Goal: Task Accomplishment & Management: Use online tool/utility

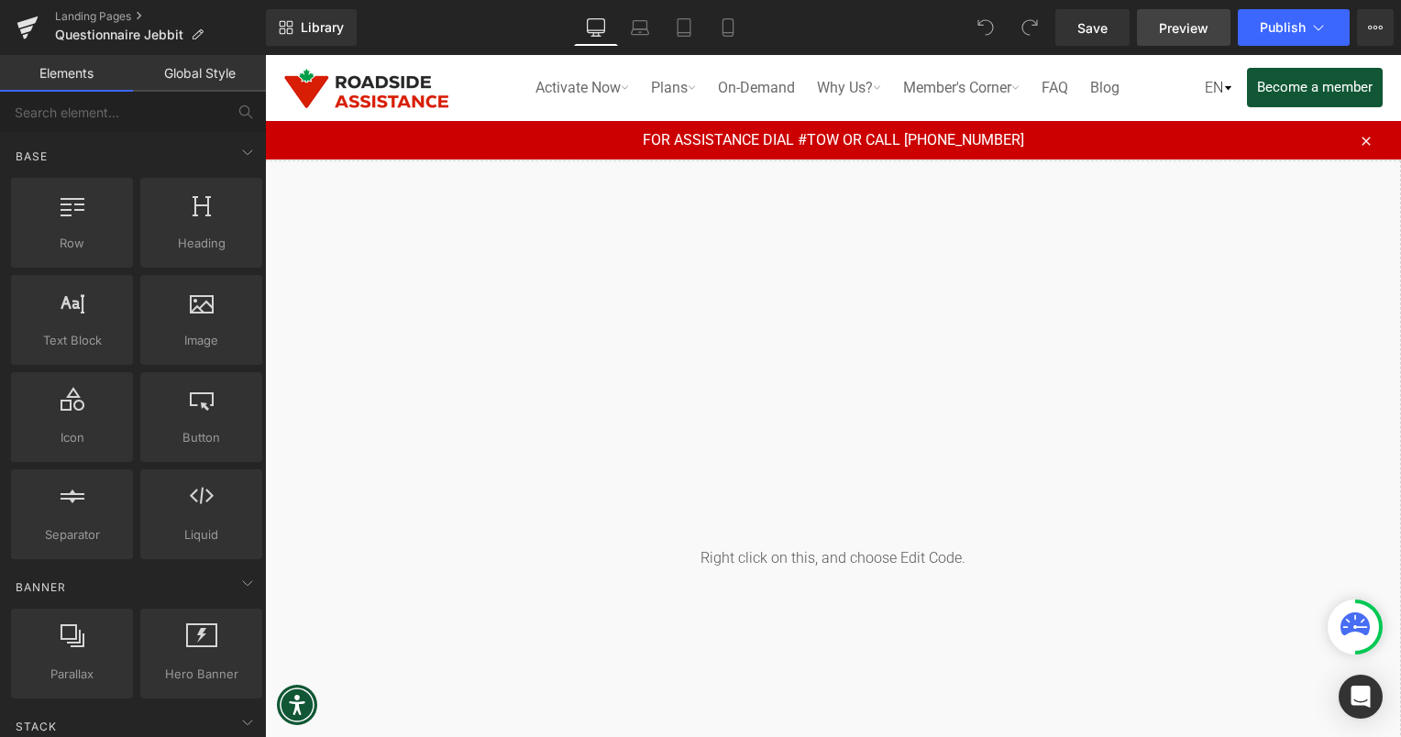
click at [1188, 33] on span "Preview" at bounding box center [1184, 27] width 50 height 19
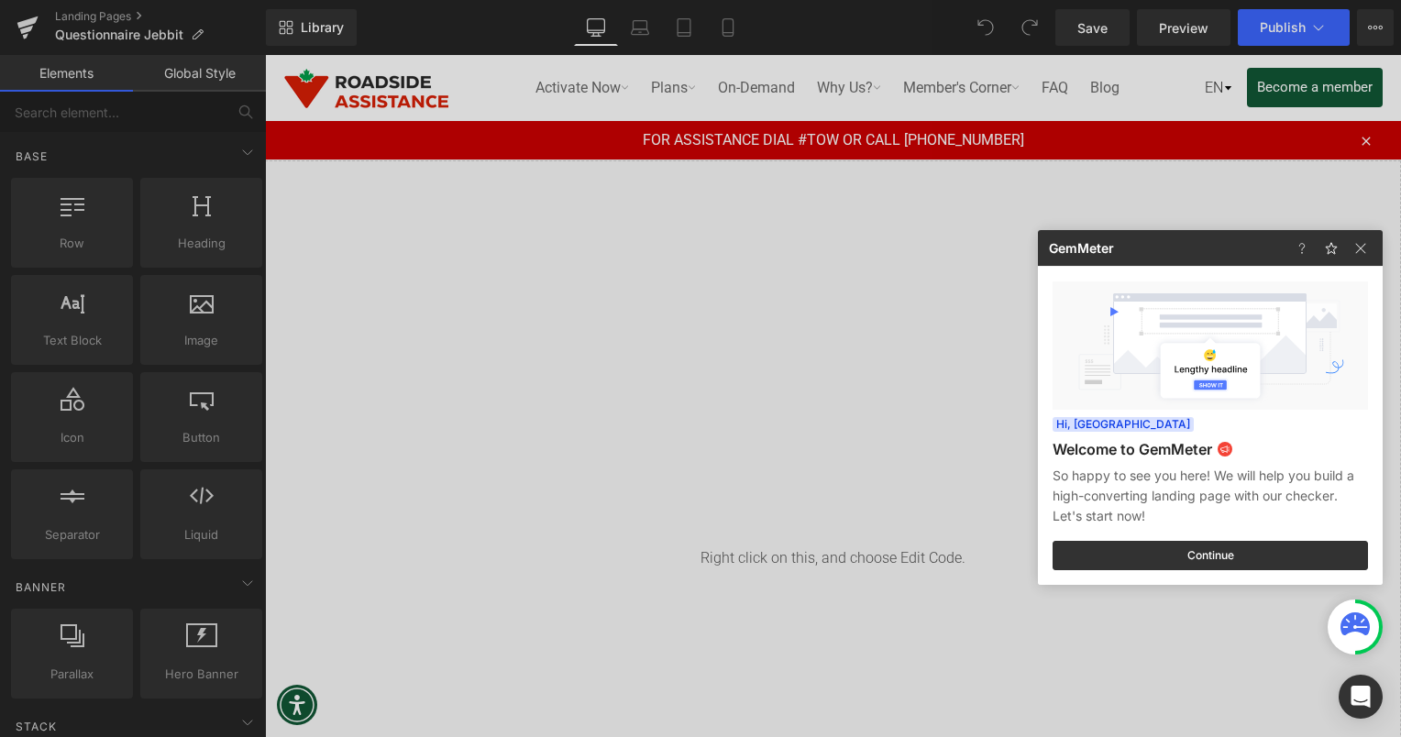
click at [1354, 260] on div at bounding box center [1334, 248] width 95 height 36
click at [1118, 61] on img at bounding box center [991, 33] width 254 height 57
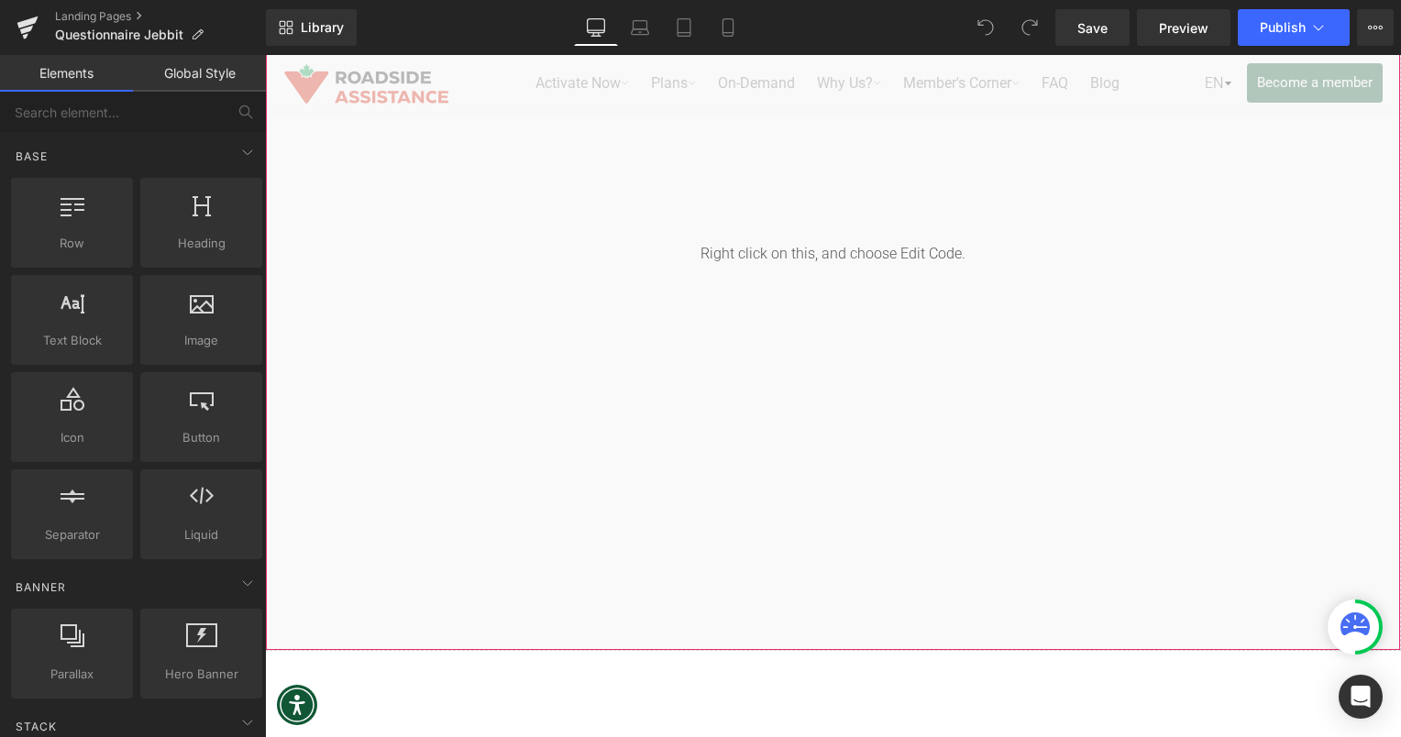
scroll to position [304, 0]
click at [985, 365] on div "Liquid" at bounding box center [833, 253] width 1136 height 795
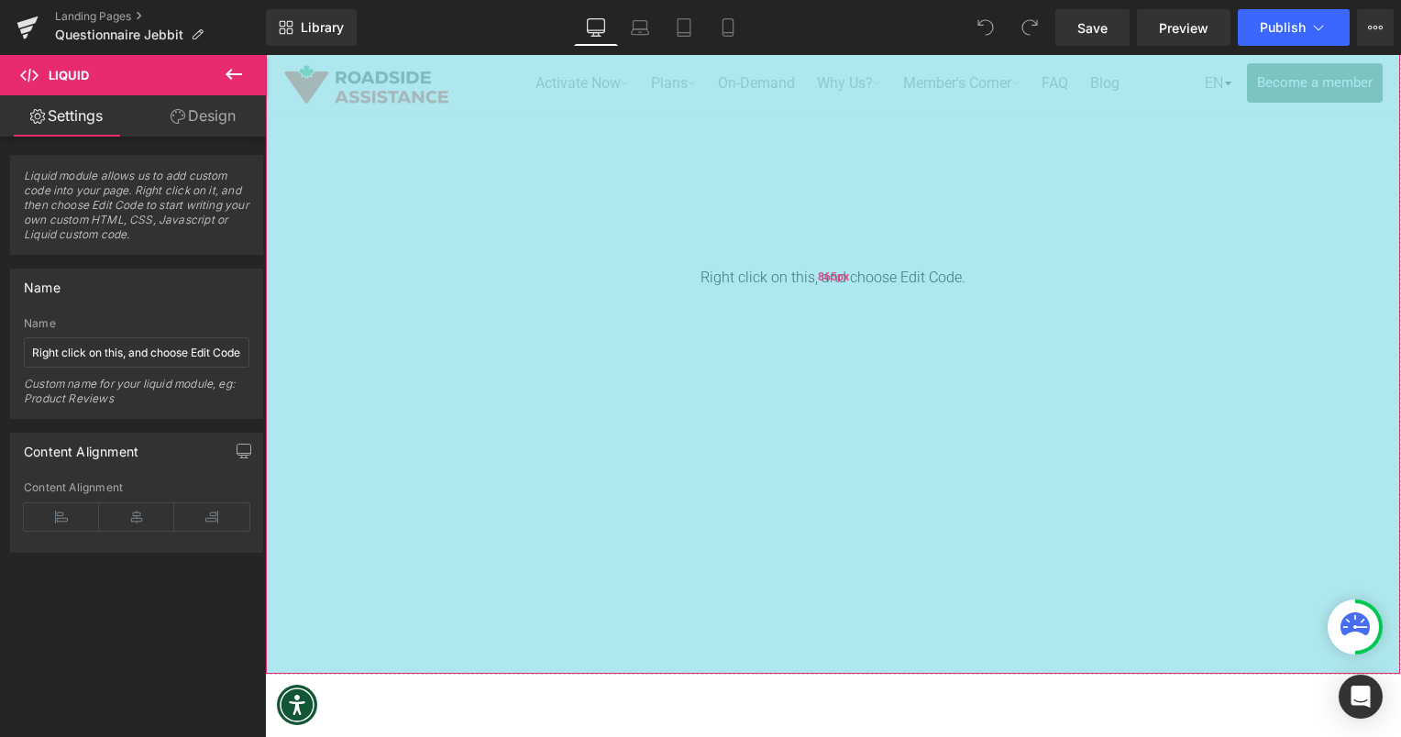
scroll to position [315, 0]
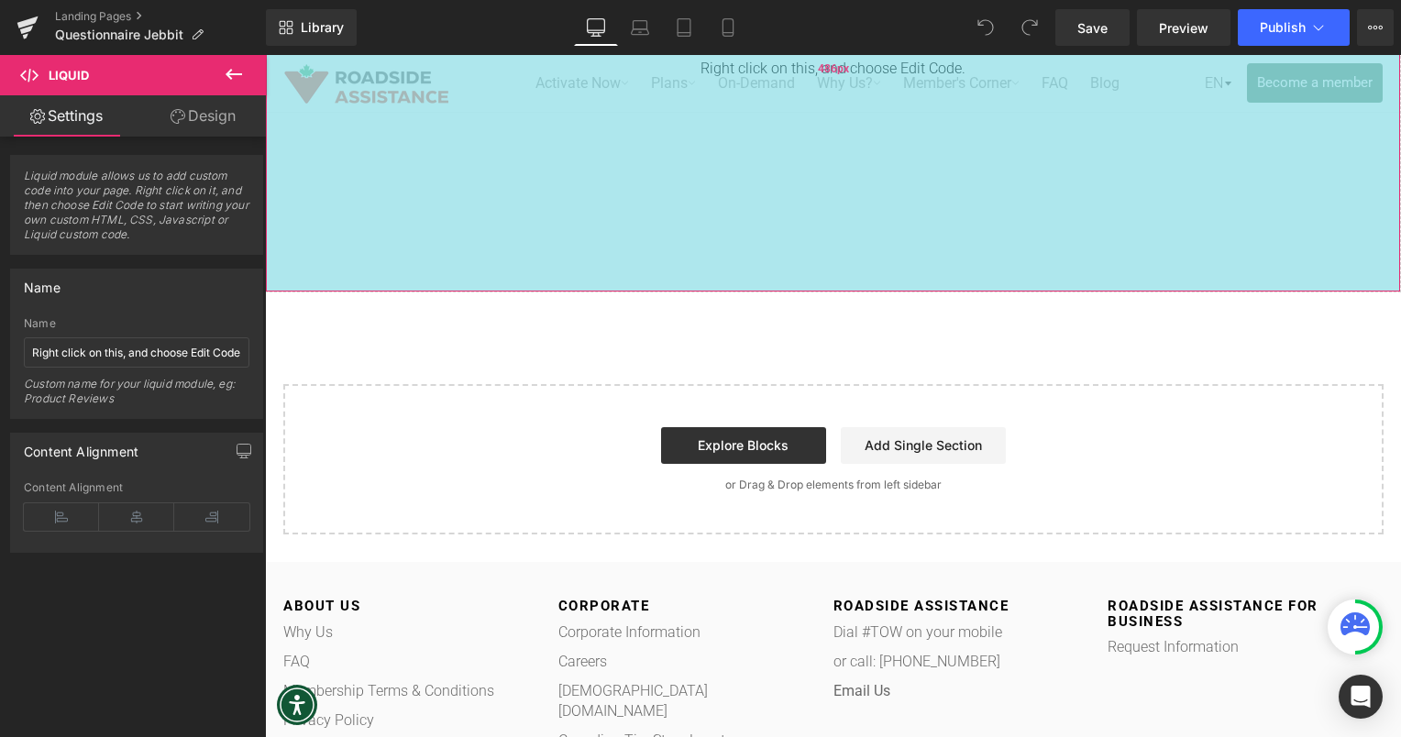
drag, startPoint x: 889, startPoint y: 637, endPoint x: 885, endPoint y: 287, distance: 350.3
click at [885, 287] on div "486px" at bounding box center [833, 69] width 1134 height 446
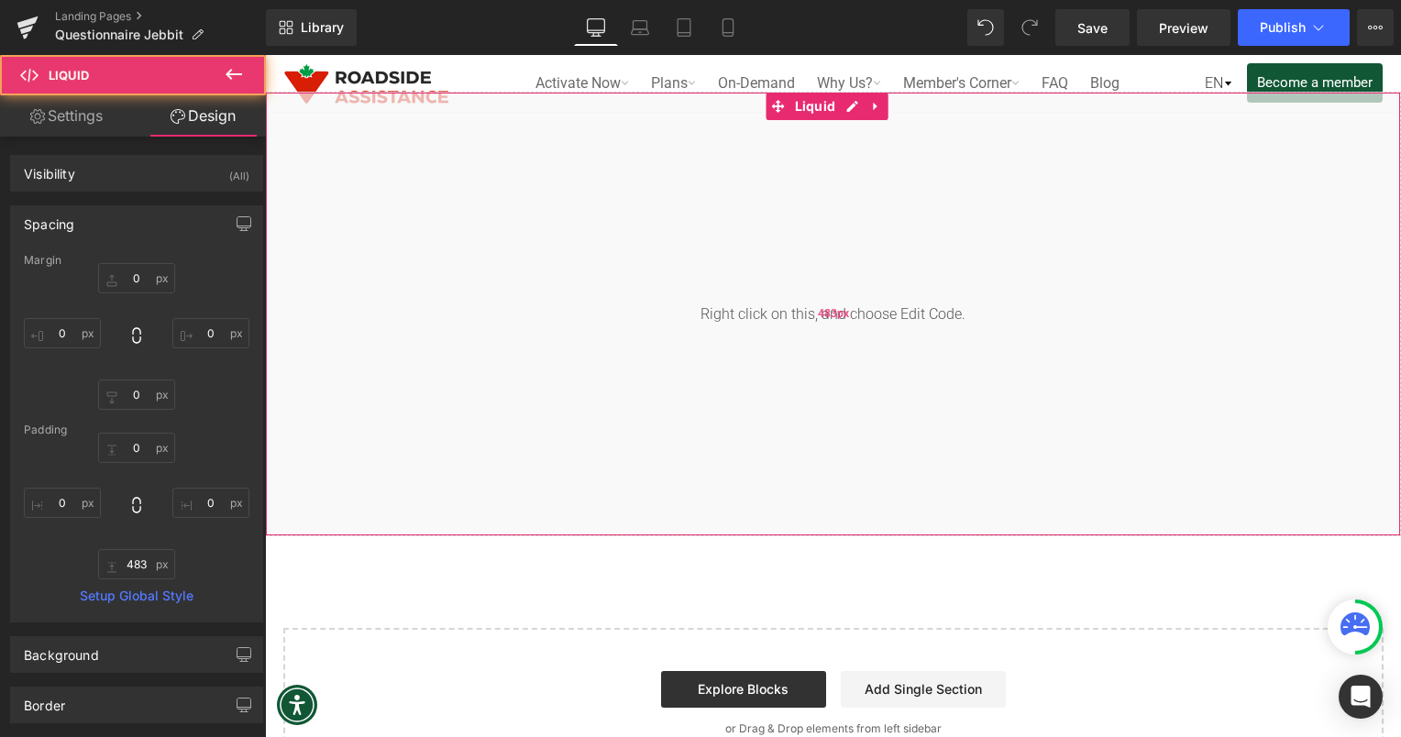
type input "0"
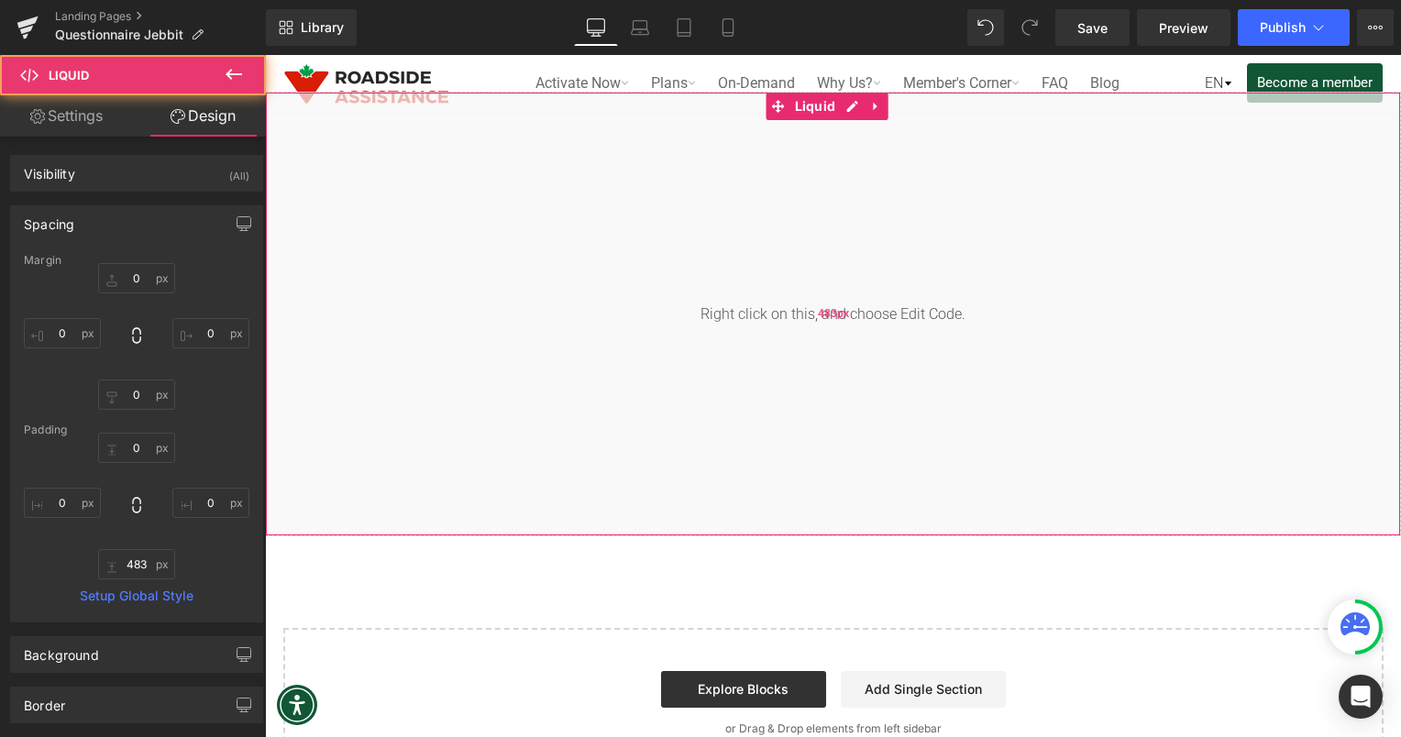
type input "0"
type input "483"
type input "0"
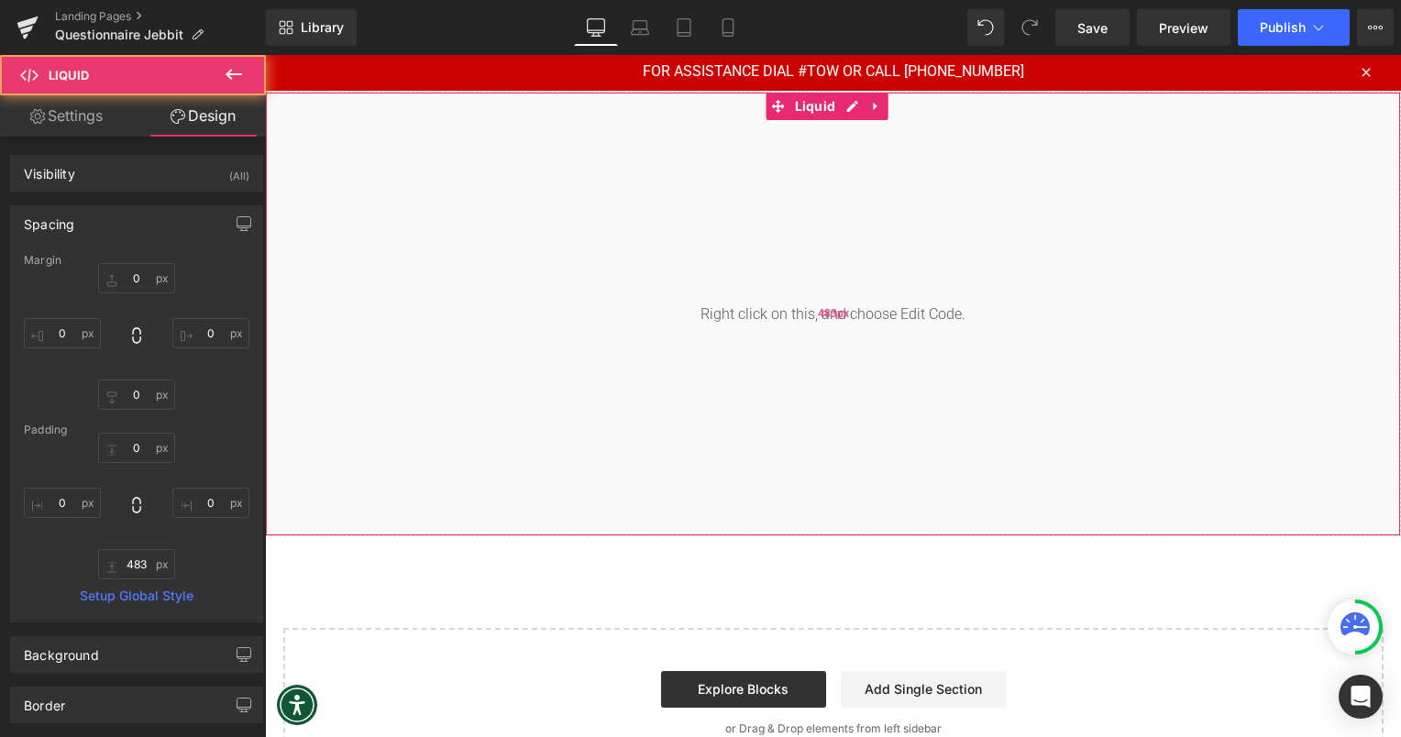
scroll to position [62, 0]
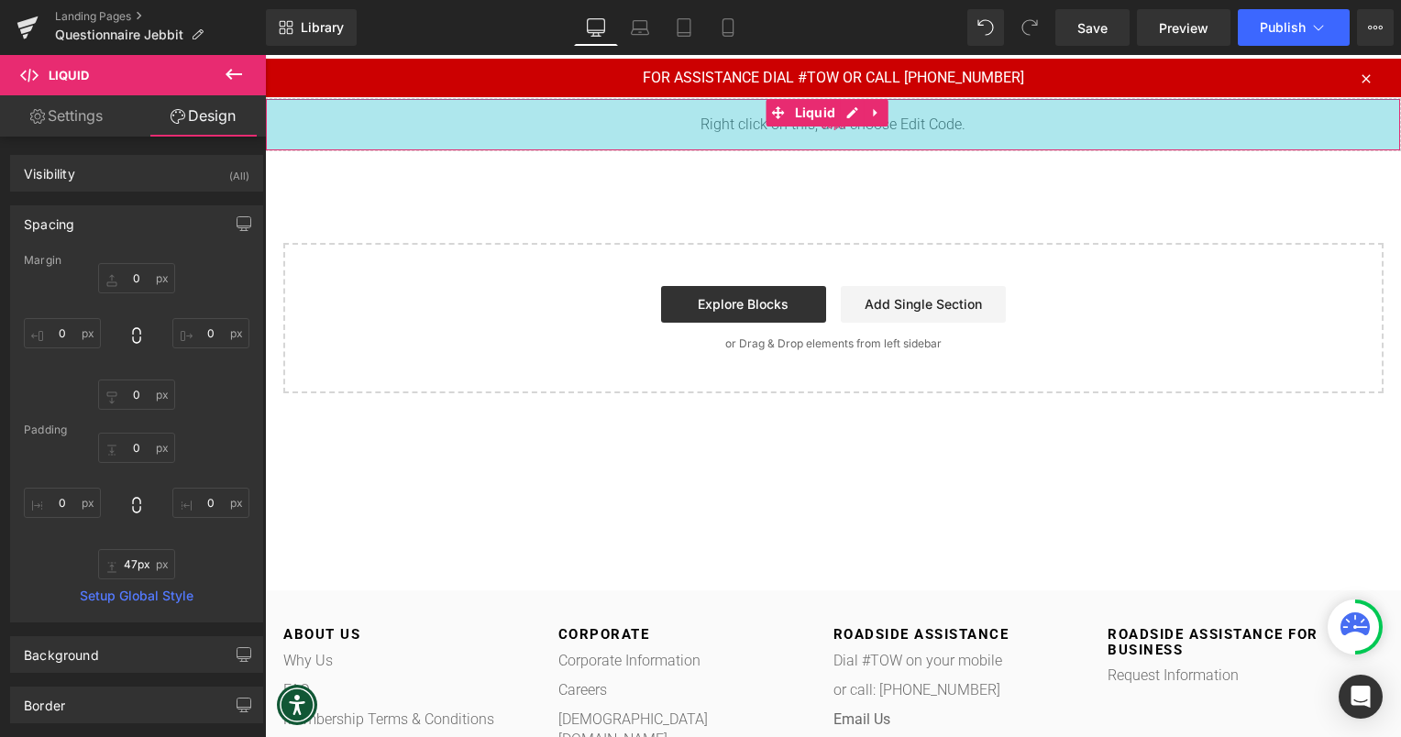
type input "46px"
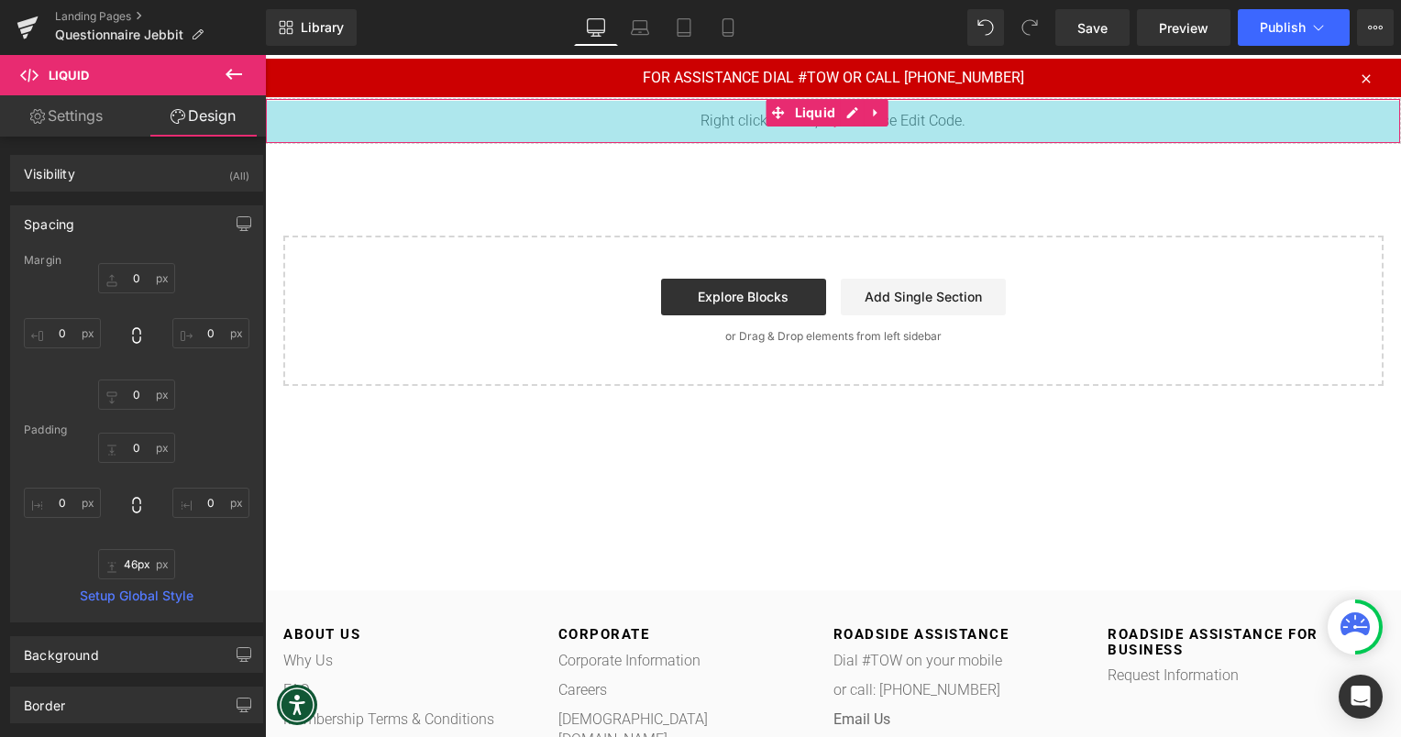
drag, startPoint x: 871, startPoint y: 534, endPoint x: 853, endPoint y: 133, distance: 401.1
click at [853, 133] on div "46px" at bounding box center [833, 122] width 1134 height 42
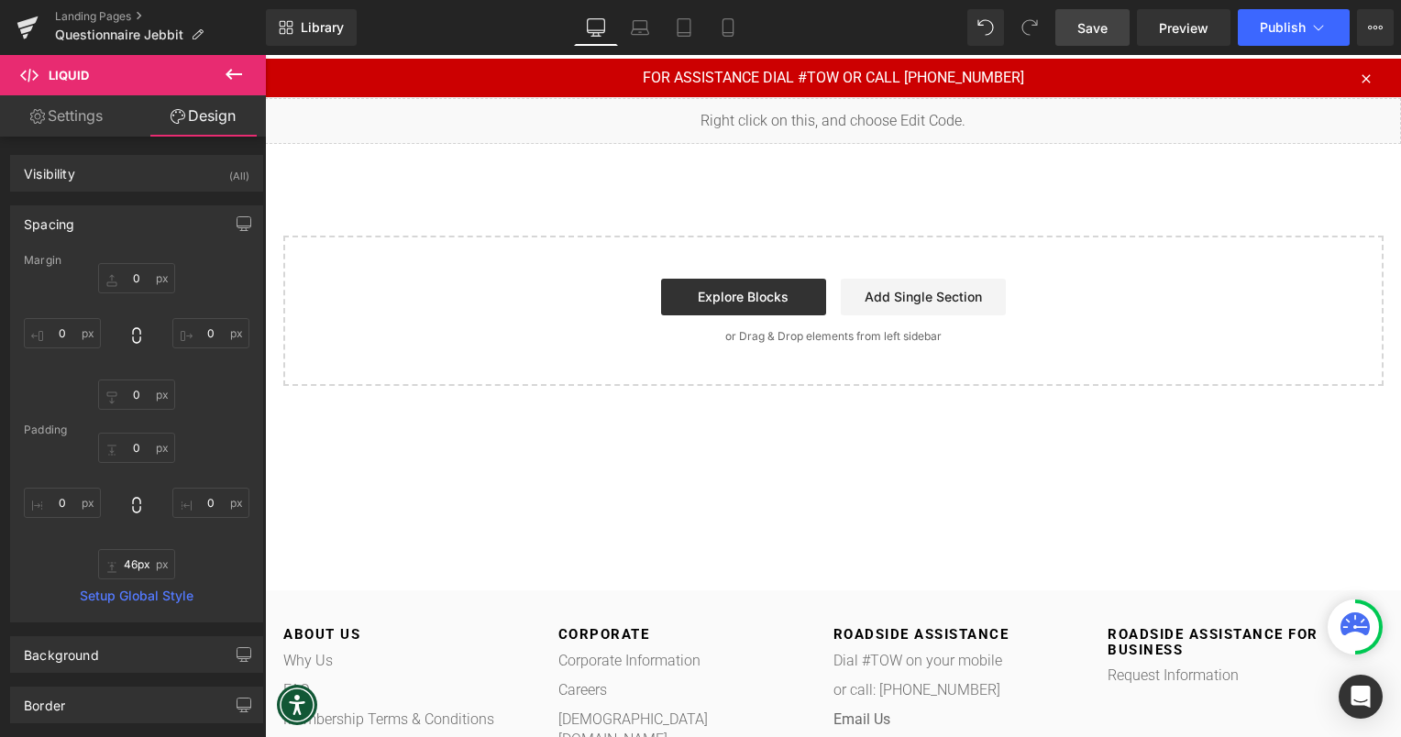
click at [1103, 34] on span "Save" at bounding box center [1092, 27] width 30 height 19
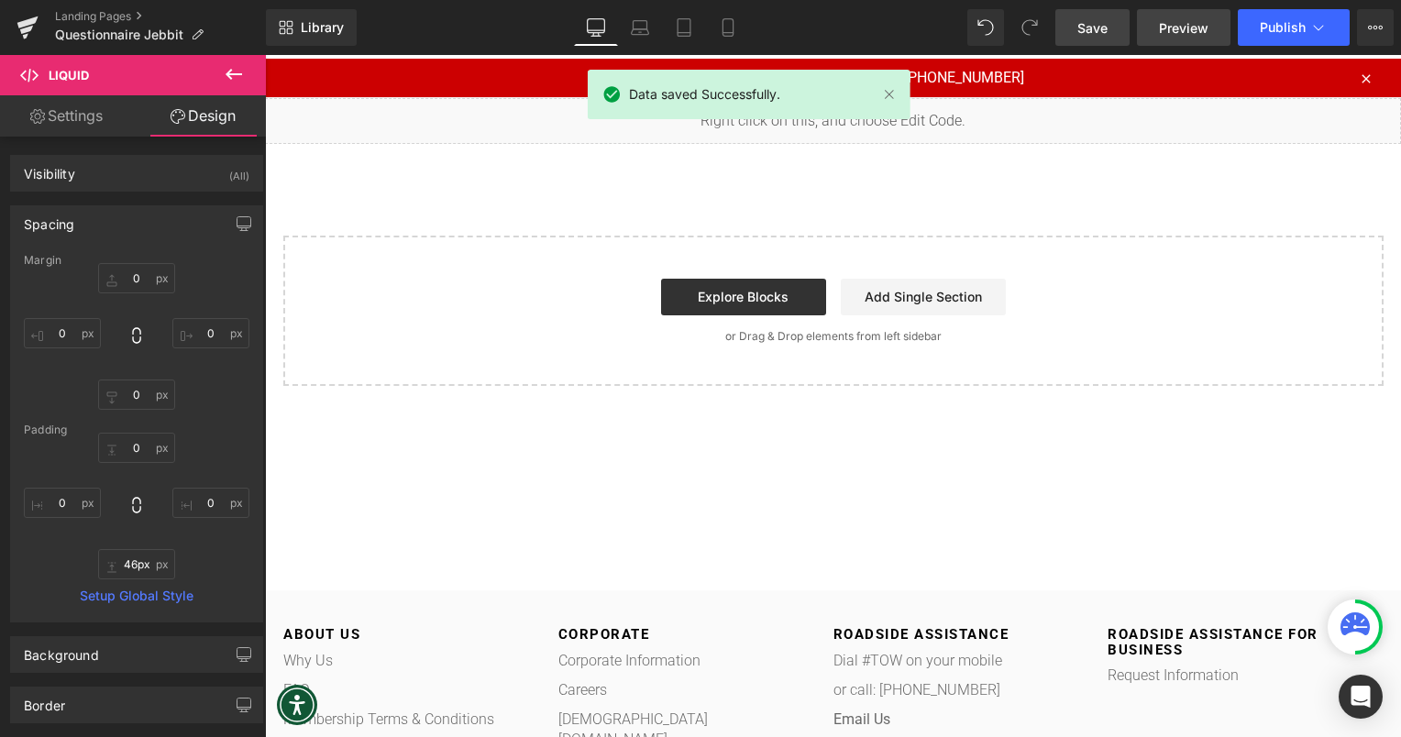
click at [1208, 30] on span "Preview" at bounding box center [1184, 27] width 50 height 19
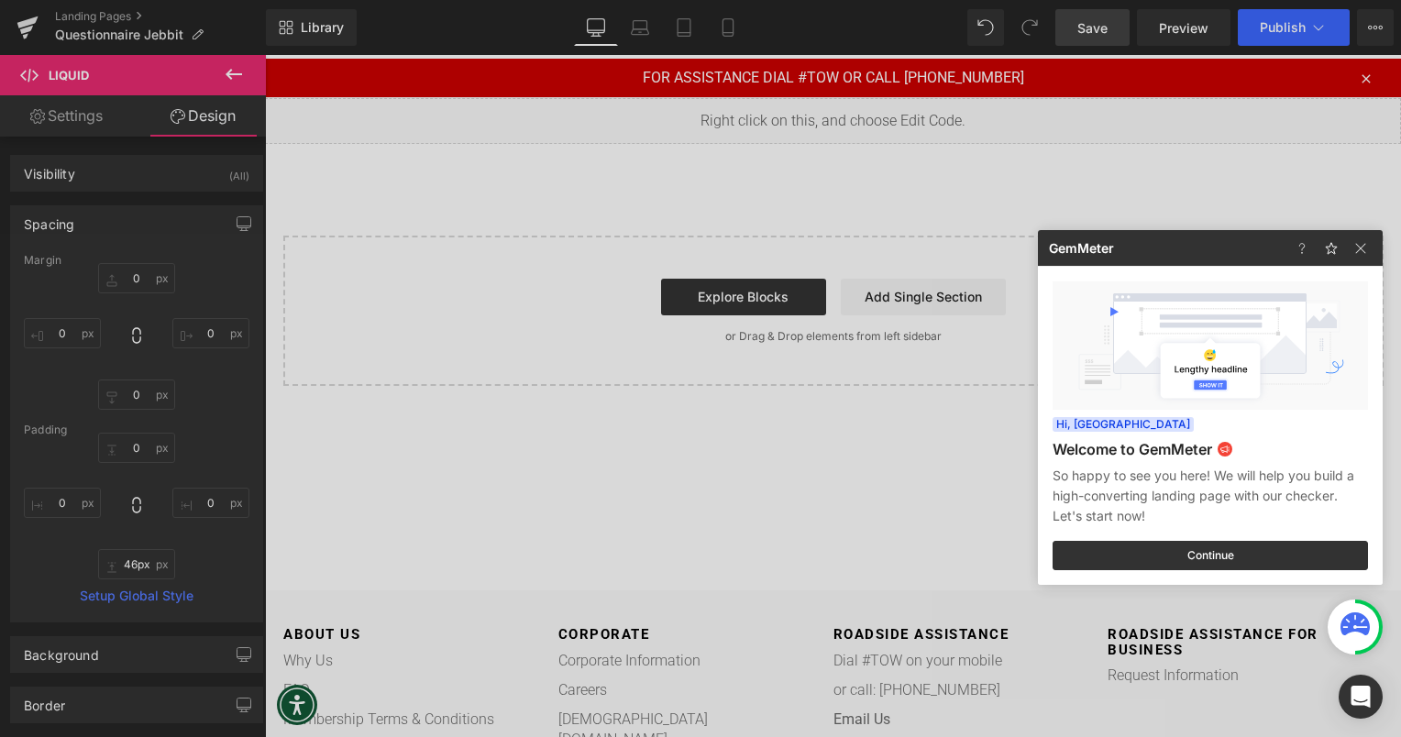
click at [1150, 167] on div at bounding box center [700, 368] width 1401 height 737
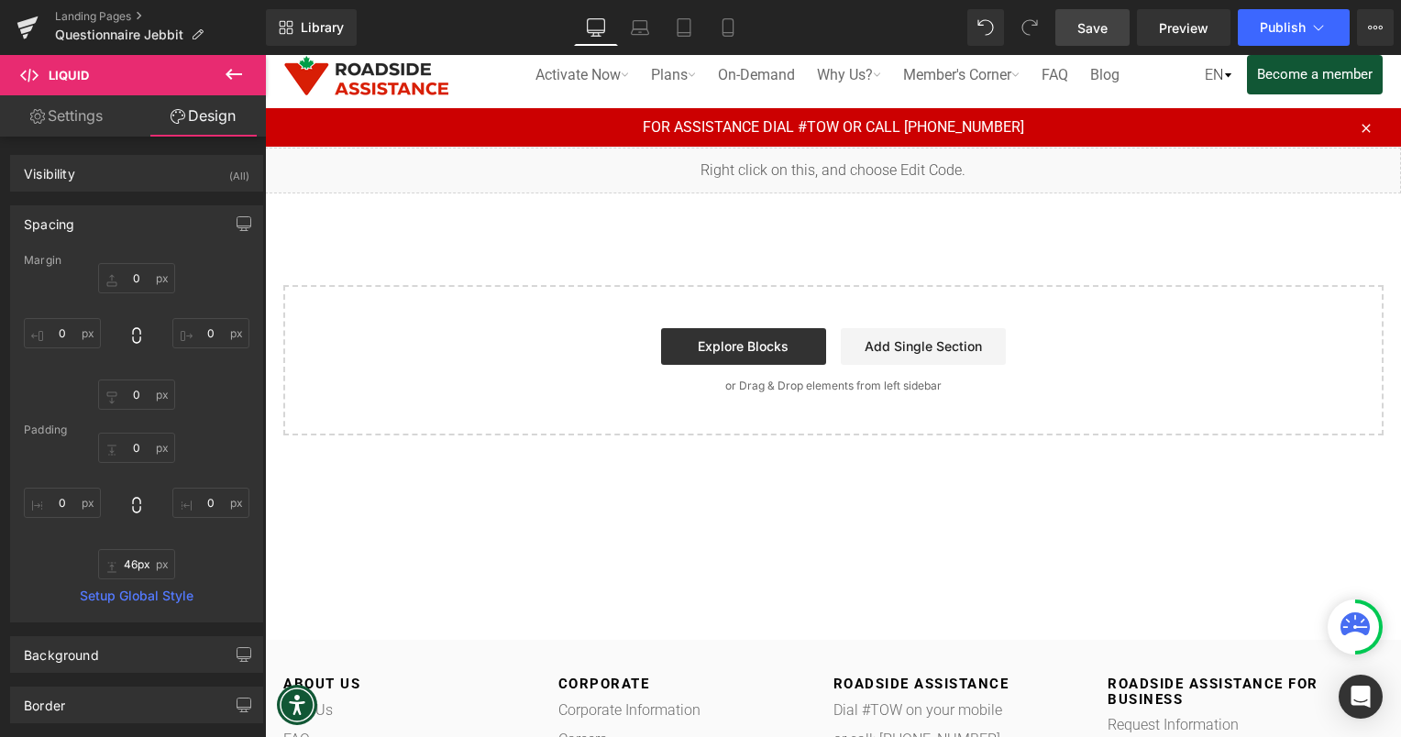
scroll to position [0, 0]
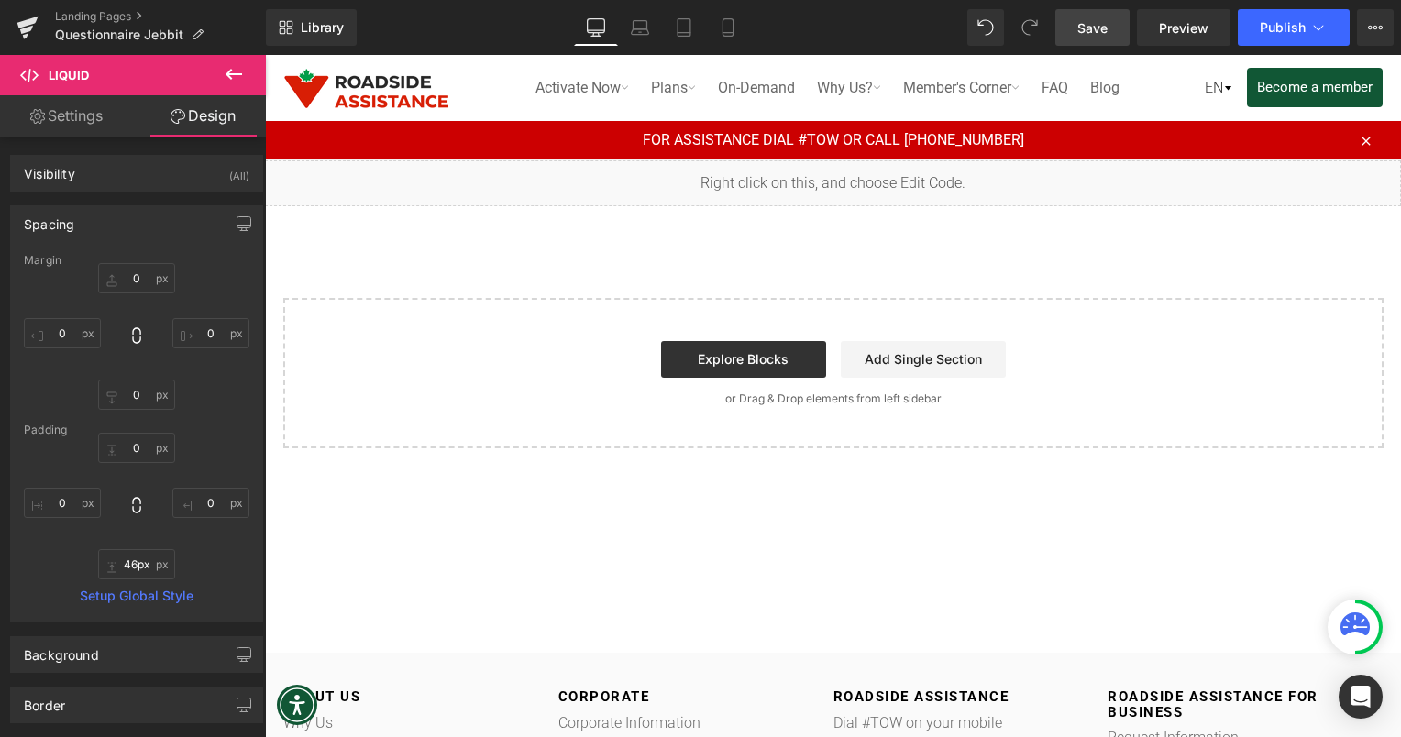
click at [1100, 27] on span "Save" at bounding box center [1092, 27] width 30 height 19
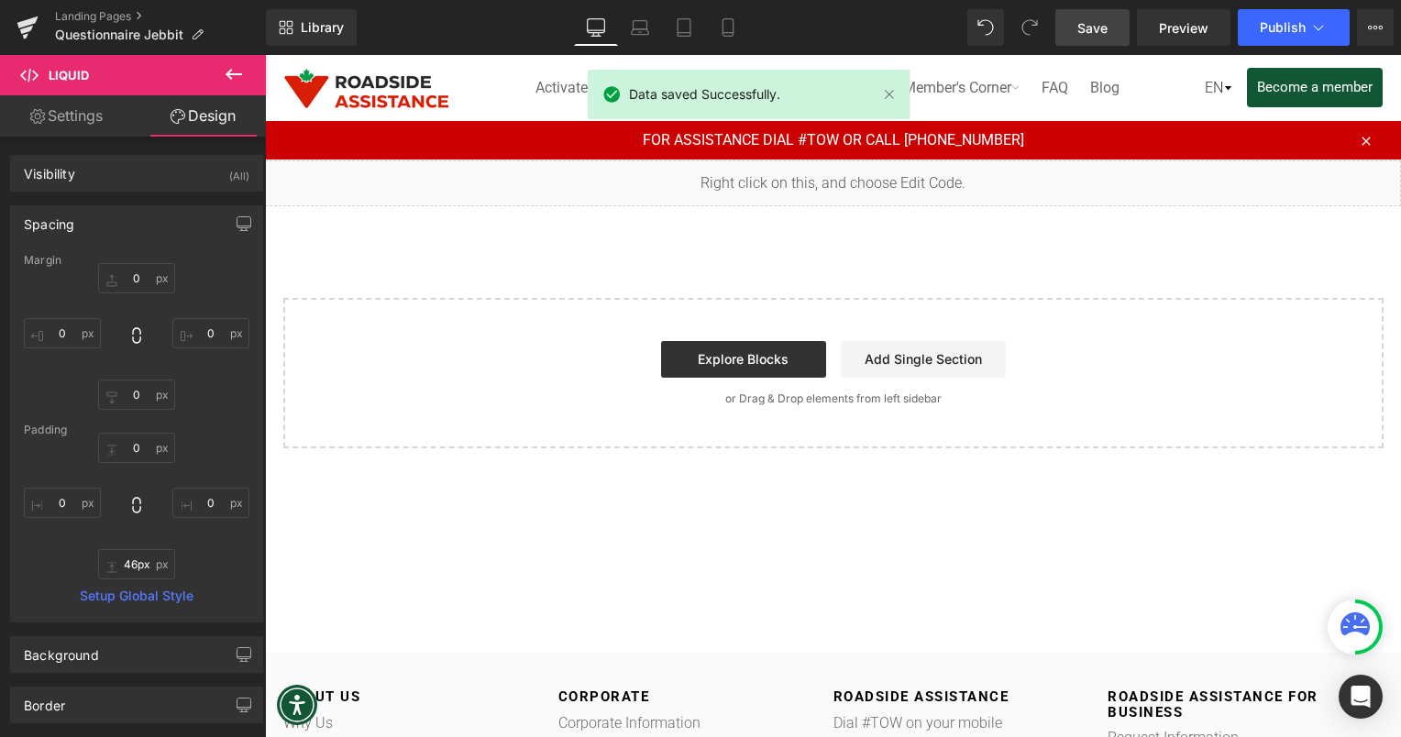
click at [238, 78] on icon at bounding box center [234, 74] width 22 height 22
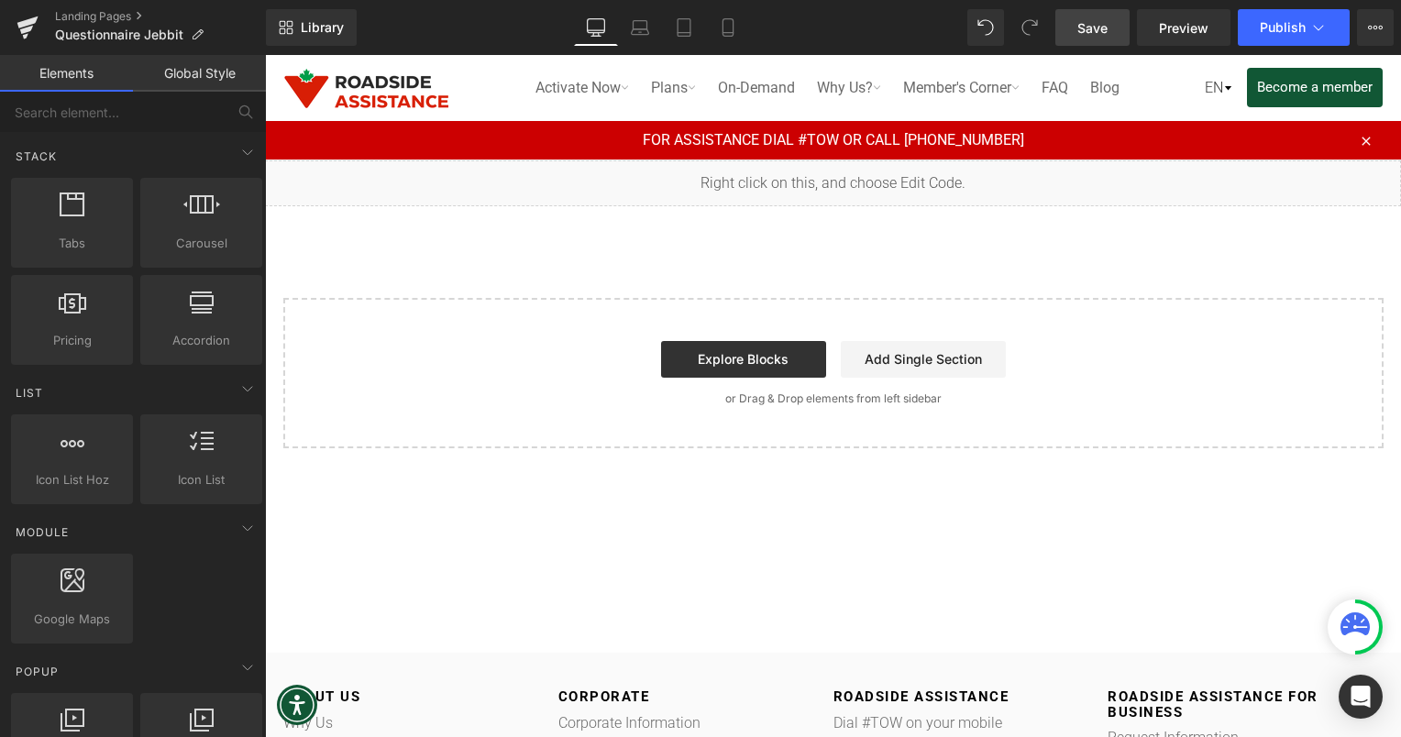
scroll to position [572, 0]
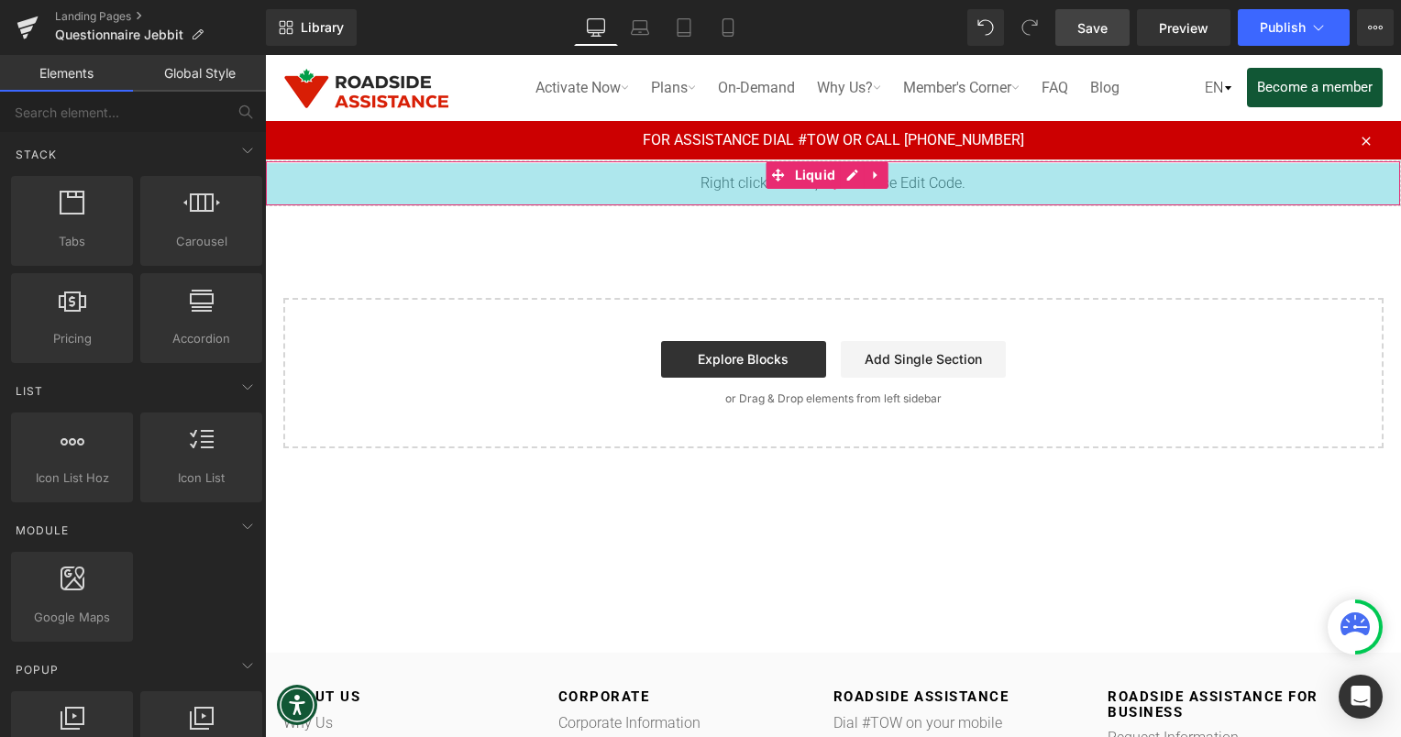
click at [988, 190] on div "46px" at bounding box center [833, 184] width 1134 height 42
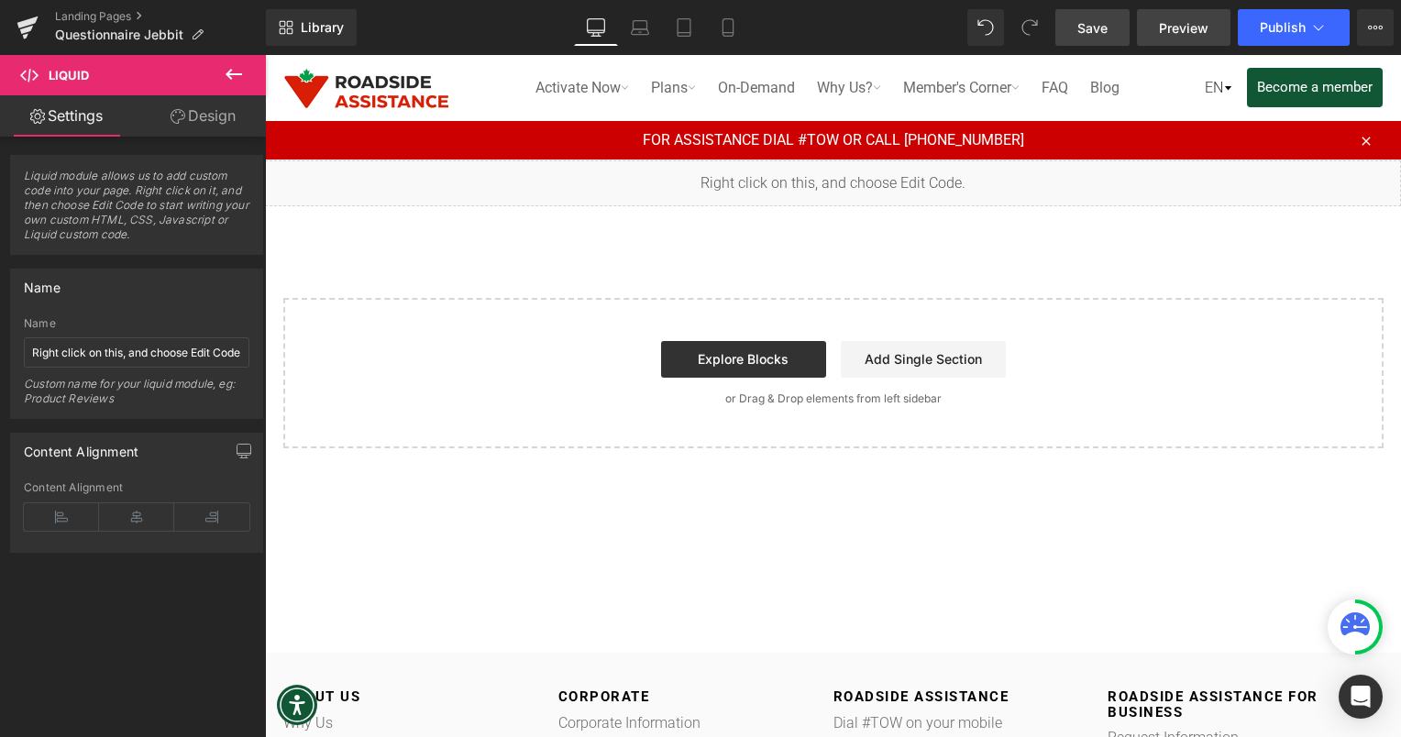
click at [1187, 31] on span "Preview" at bounding box center [1184, 27] width 50 height 19
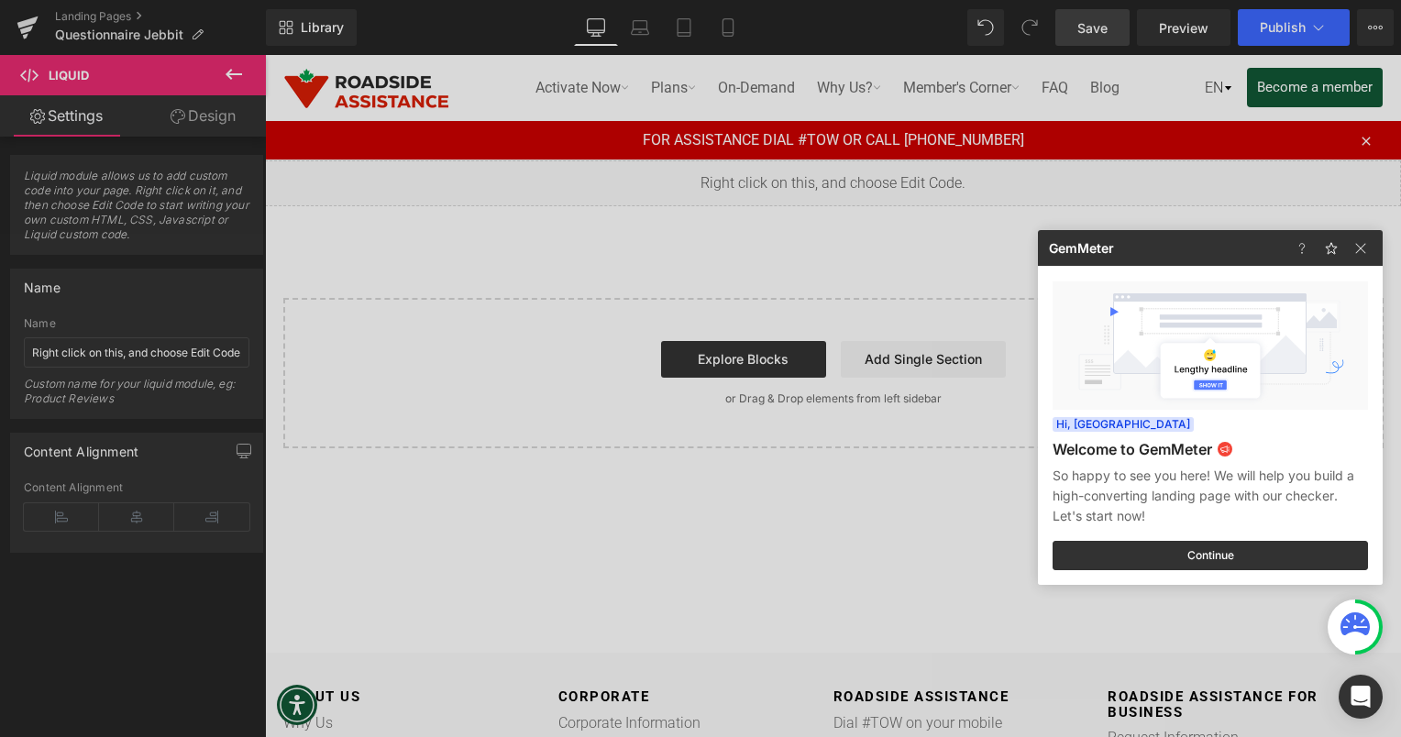
click at [1173, 32] on div at bounding box center [700, 368] width 1401 height 737
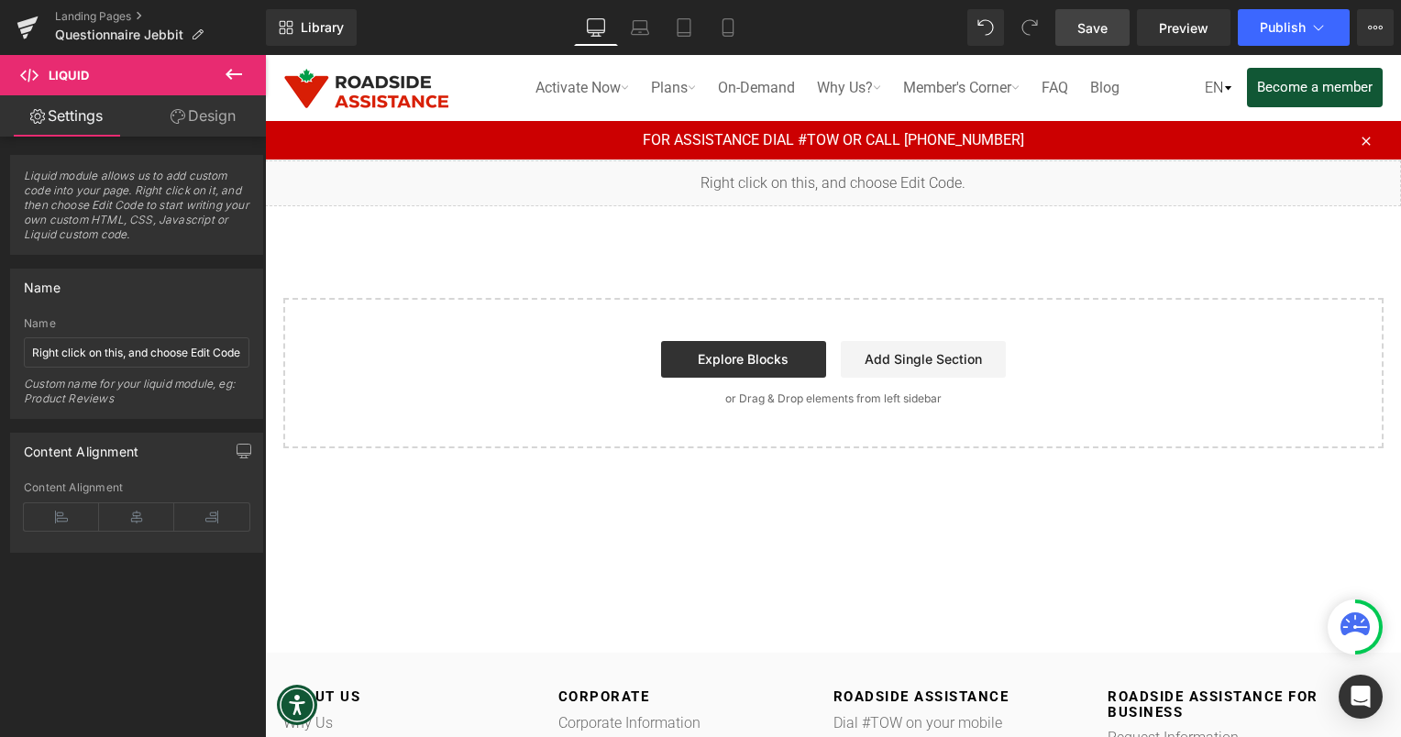
click at [1093, 29] on span "Save" at bounding box center [1092, 27] width 30 height 19
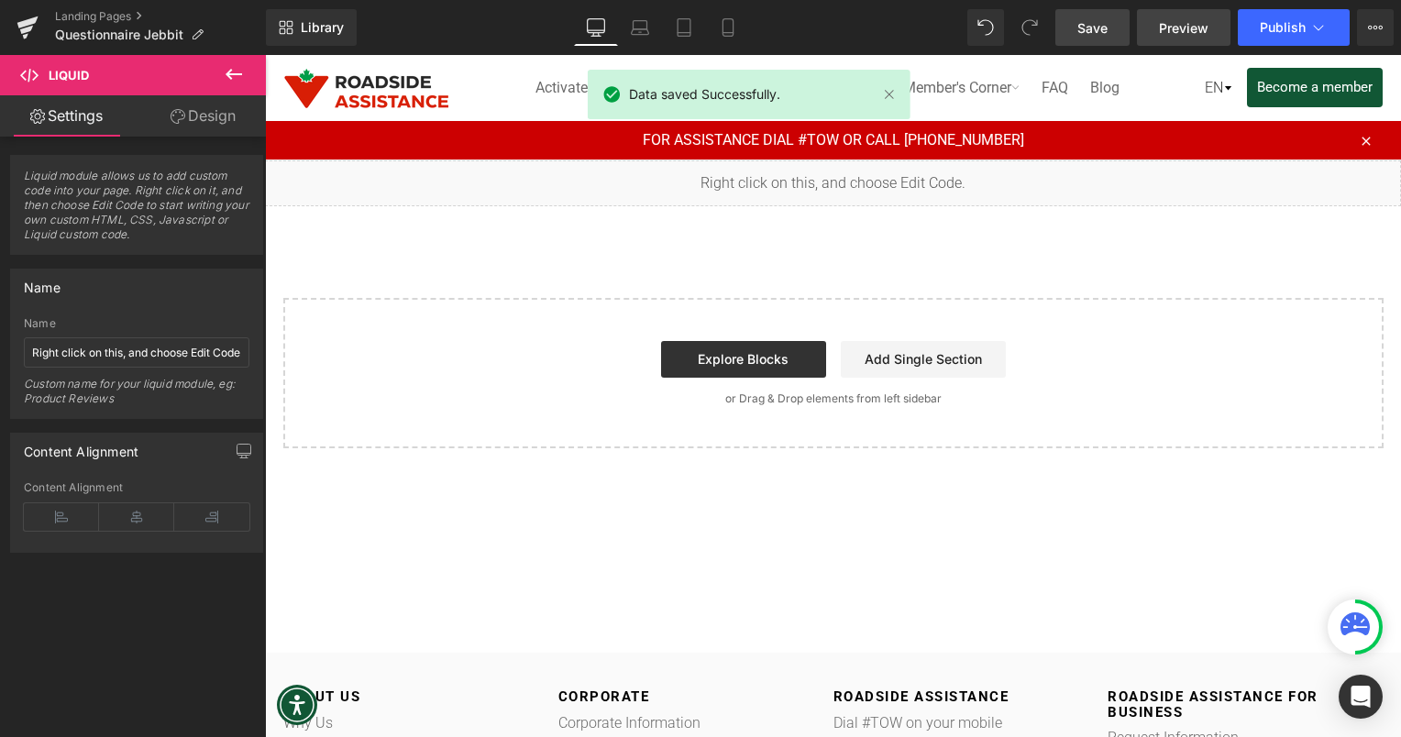
click at [1181, 39] on link "Preview" at bounding box center [1184, 27] width 94 height 37
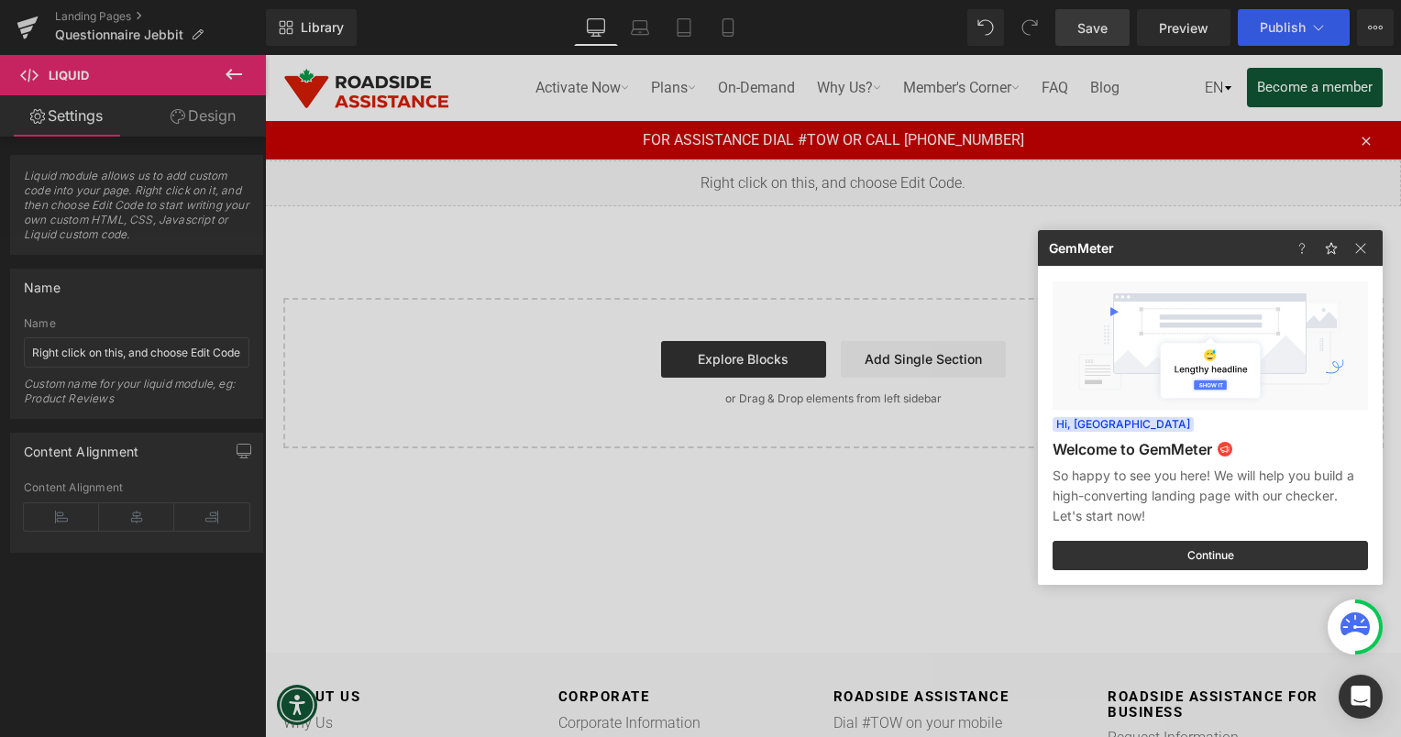
click at [752, 193] on div at bounding box center [700, 368] width 1401 height 737
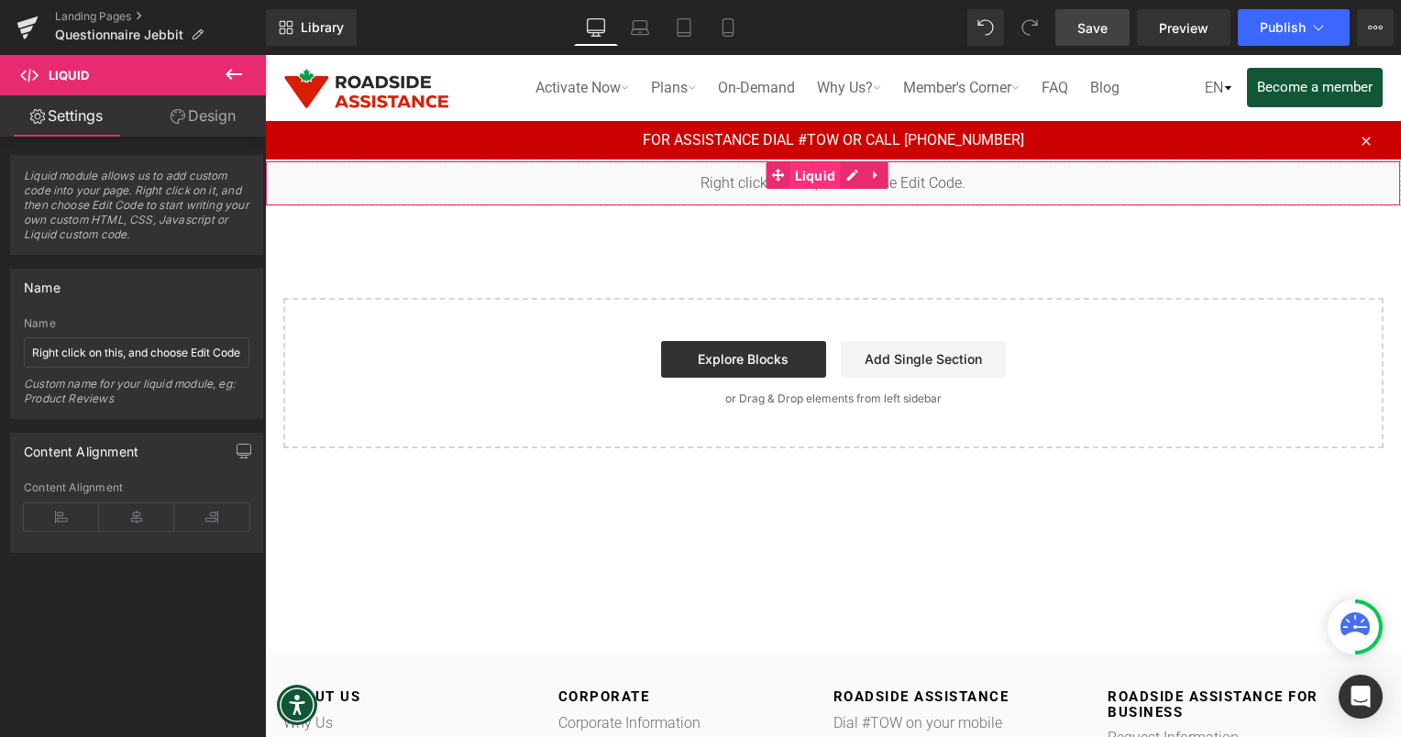
click at [800, 176] on span "Liquid" at bounding box center [815, 176] width 50 height 28
click at [851, 176] on div "Liquid 46px" at bounding box center [833, 183] width 1136 height 46
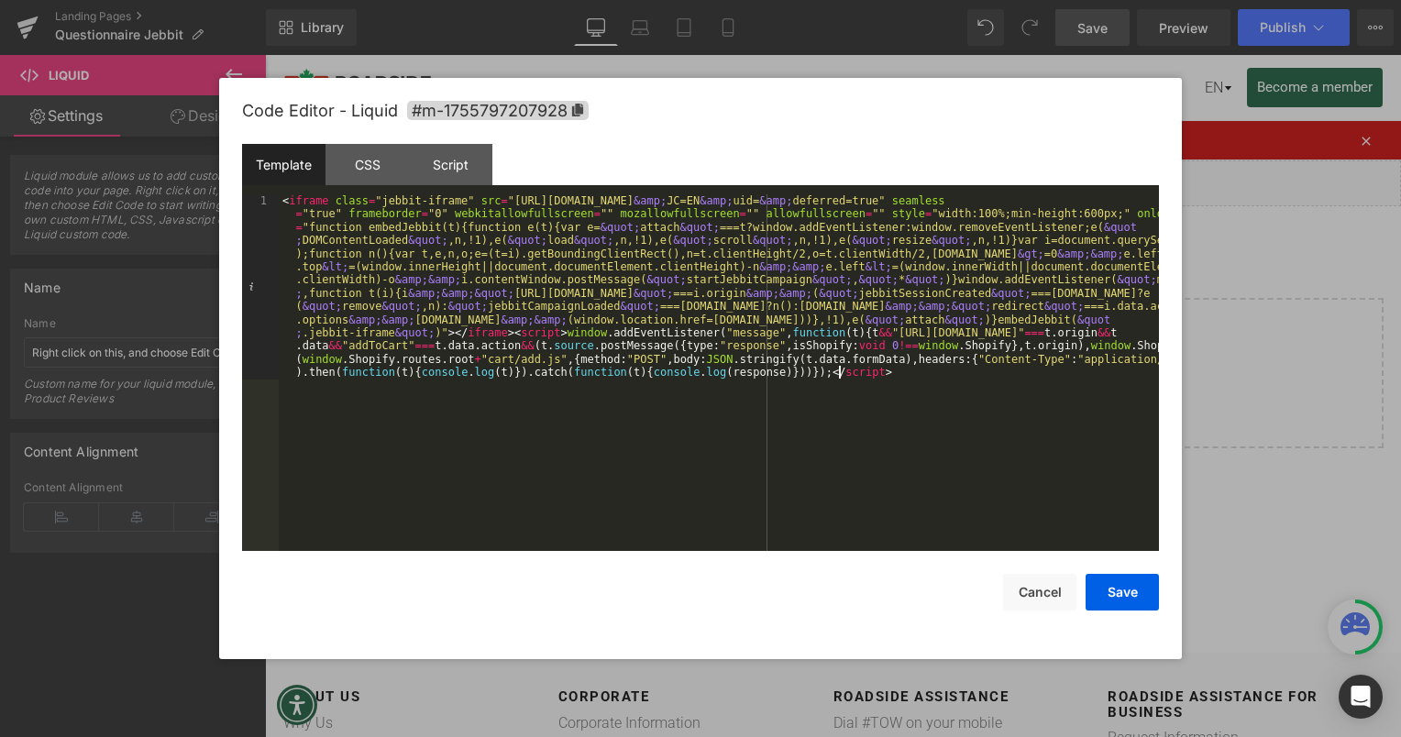
click at [889, 389] on div "< iframe class = "jebbit-iframe" src = "[URL][DOMAIN_NAME] &amp; JC=EN &amp; ui…" at bounding box center [719, 557] width 880 height 726
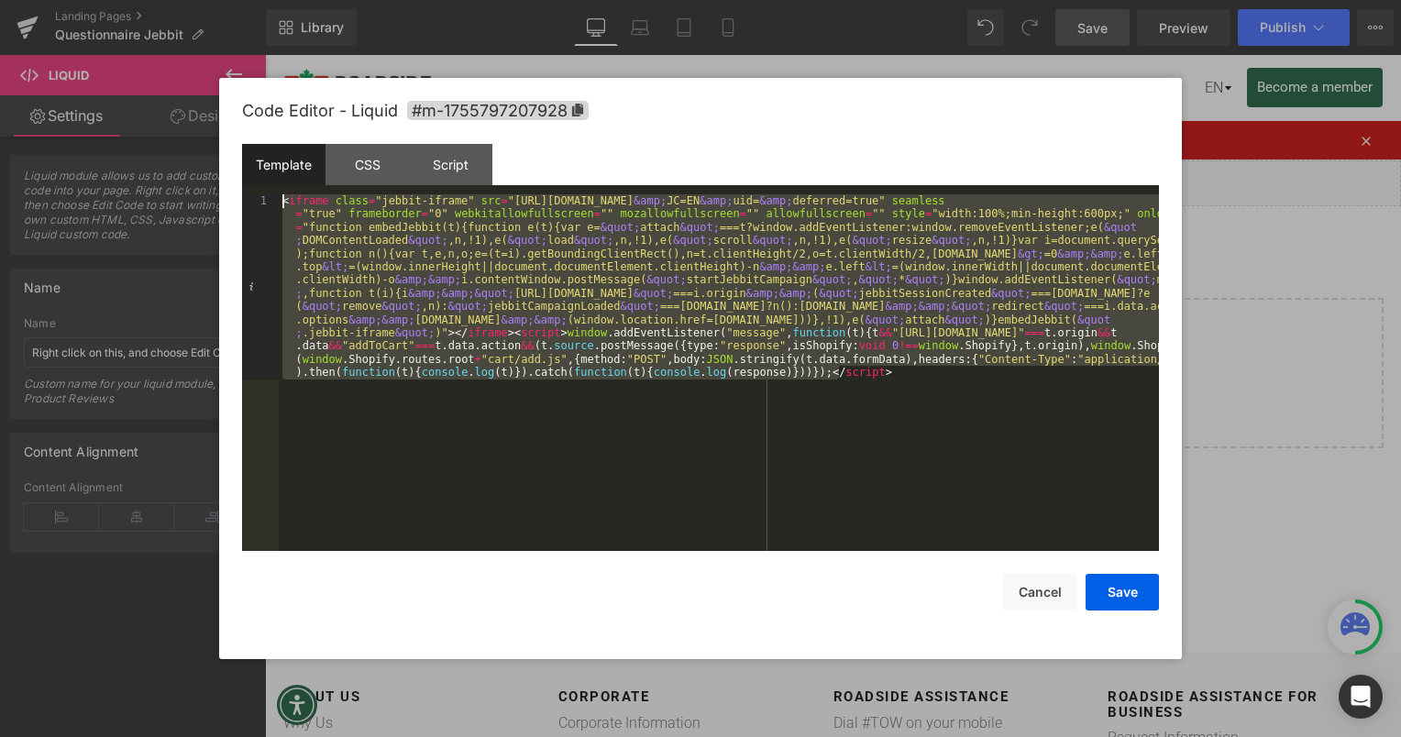
drag, startPoint x: 894, startPoint y: 381, endPoint x: 234, endPoint y: 165, distance: 694.8
click at [234, 165] on div "Code Editor - Liquid #m-1755797207928 Template CSS Script Data 1 < iframe class…" at bounding box center [700, 368] width 963 height 581
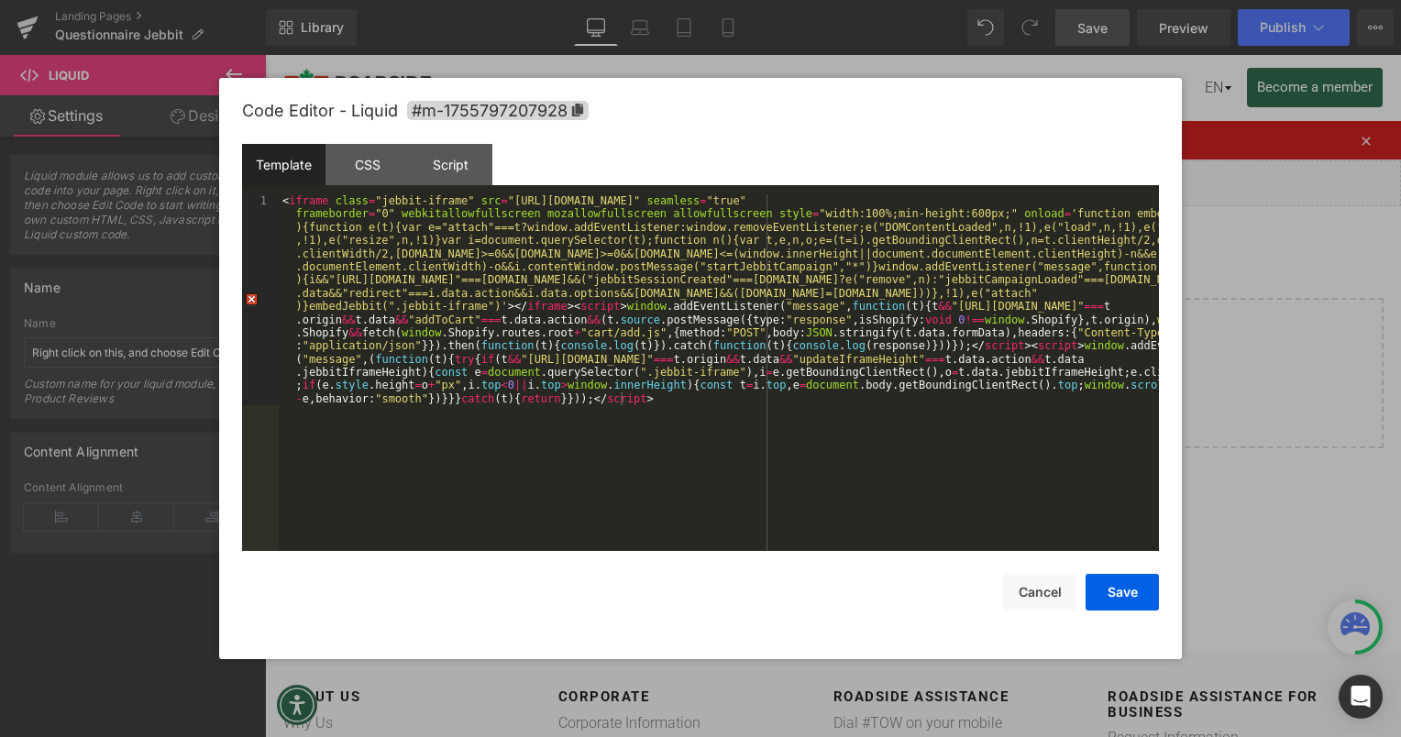
click at [1118, 618] on div "Code Editor - Liquid #m-1755797207928 Template CSS Script Data 1 < iframe class…" at bounding box center [700, 368] width 917 height 581
click at [1116, 594] on button "Save" at bounding box center [1122, 592] width 73 height 37
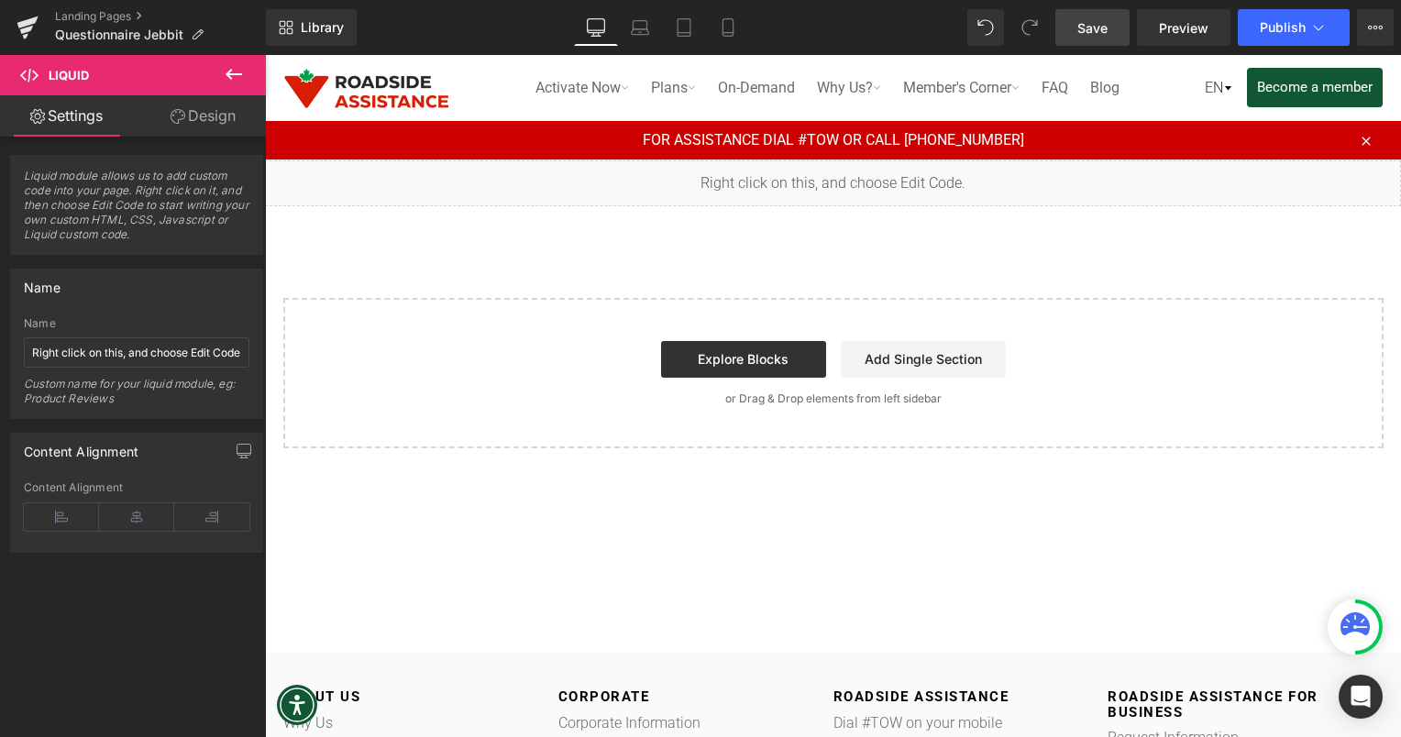
click at [1104, 27] on span "Save" at bounding box center [1092, 27] width 30 height 19
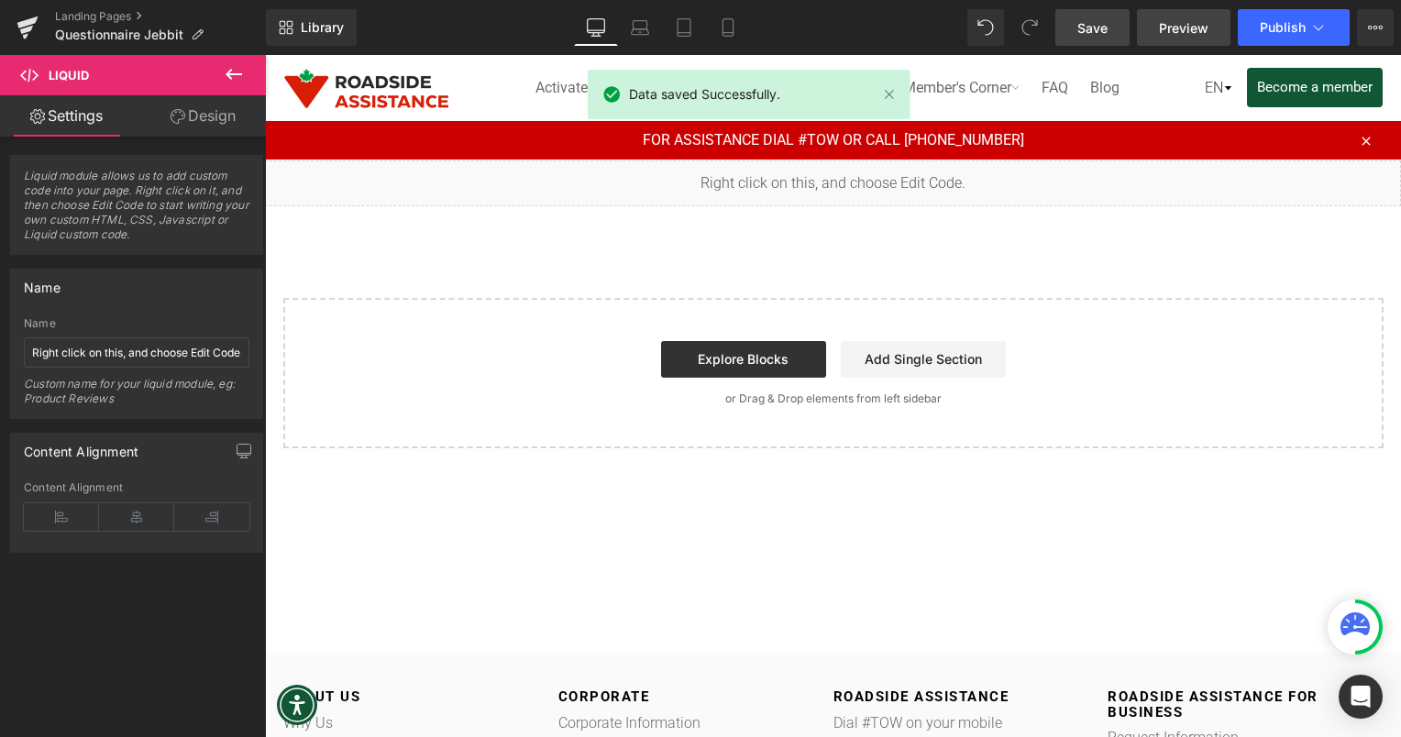
click at [1178, 24] on span "Preview" at bounding box center [1184, 27] width 50 height 19
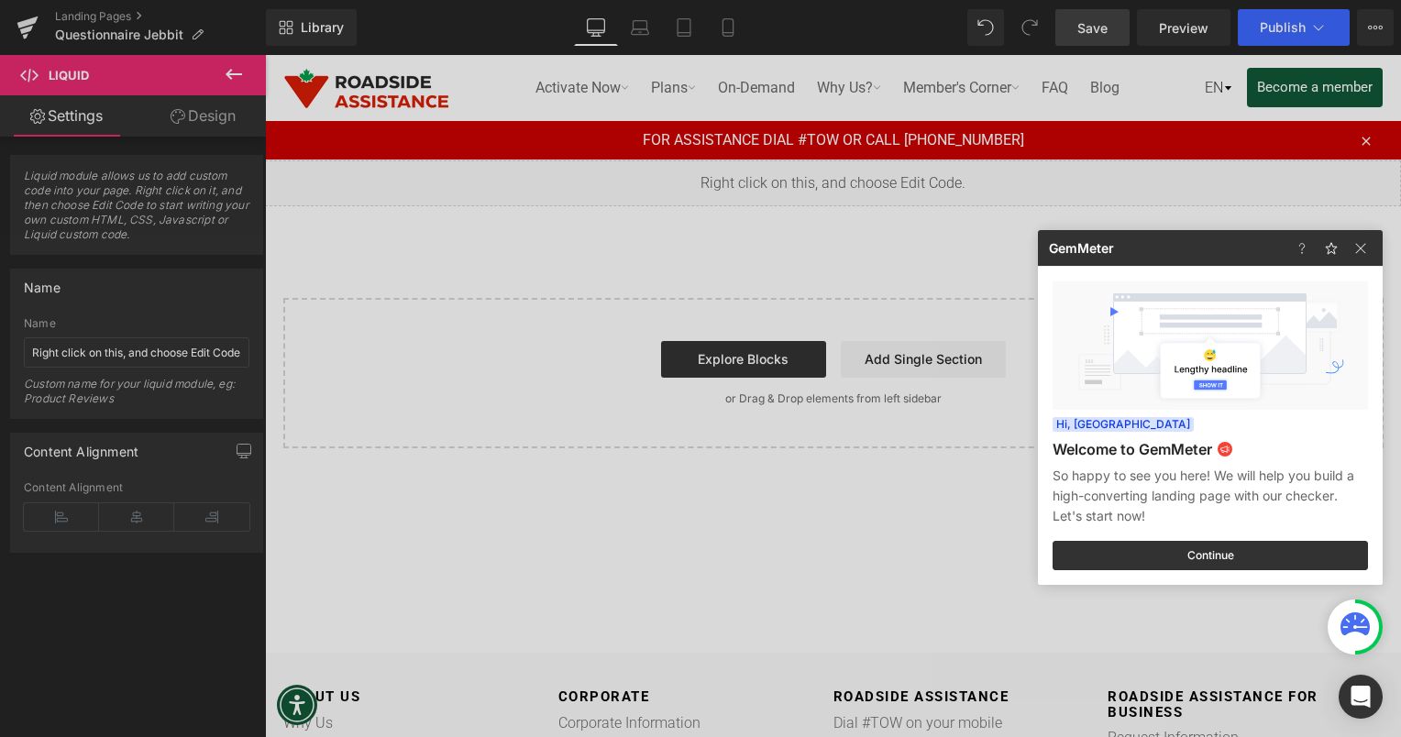
click at [33, 139] on div at bounding box center [700, 368] width 1401 height 737
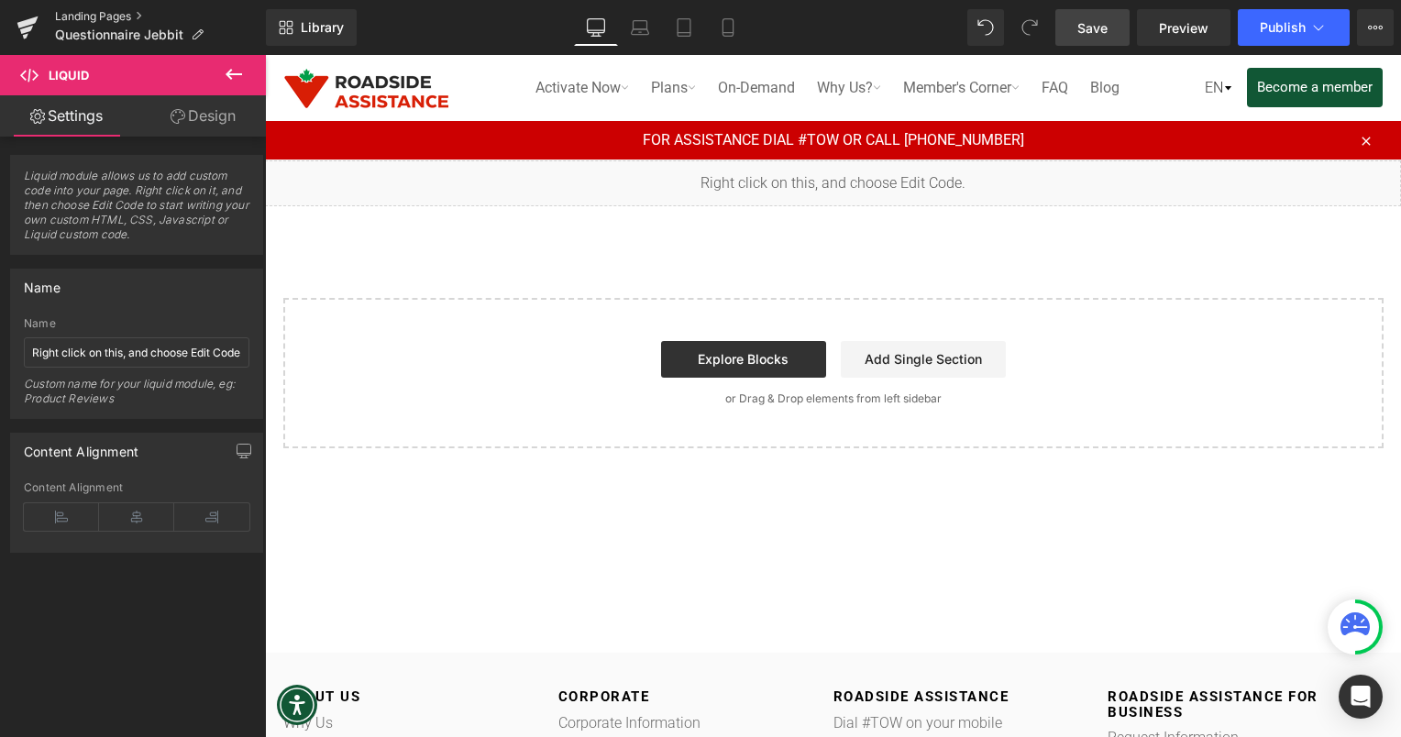
click at [99, 16] on link "Landing Pages" at bounding box center [160, 16] width 211 height 15
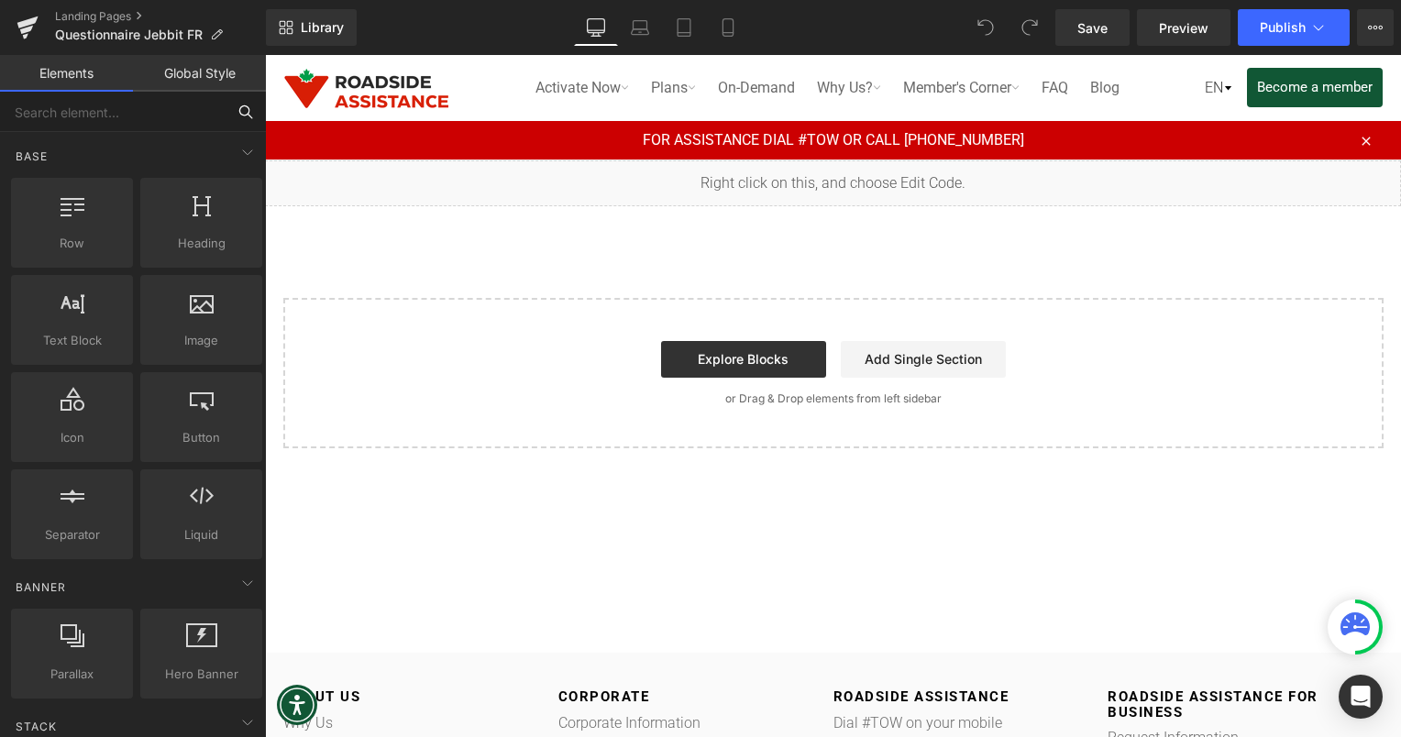
click at [15, 125] on input "text" at bounding box center [113, 112] width 226 height 40
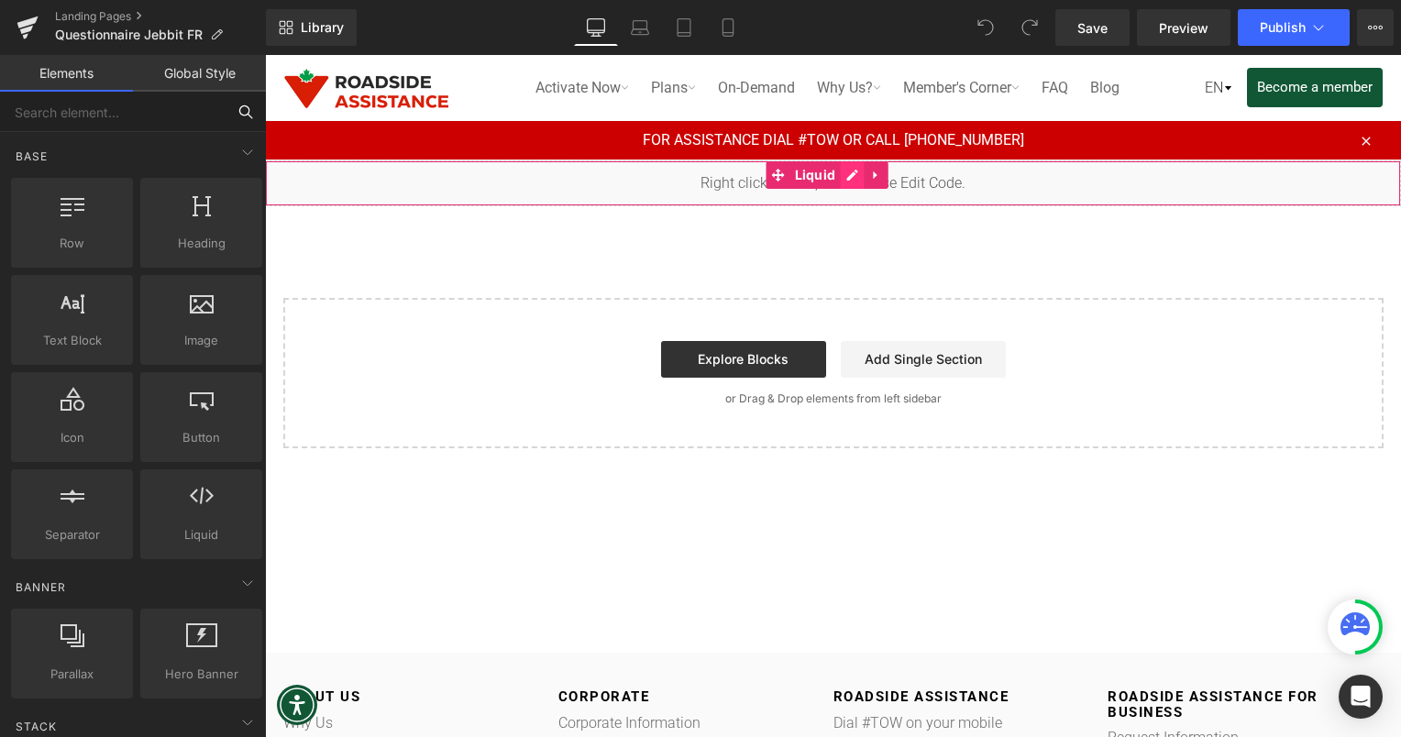
click at [849, 170] on div "Liquid" at bounding box center [833, 183] width 1136 height 46
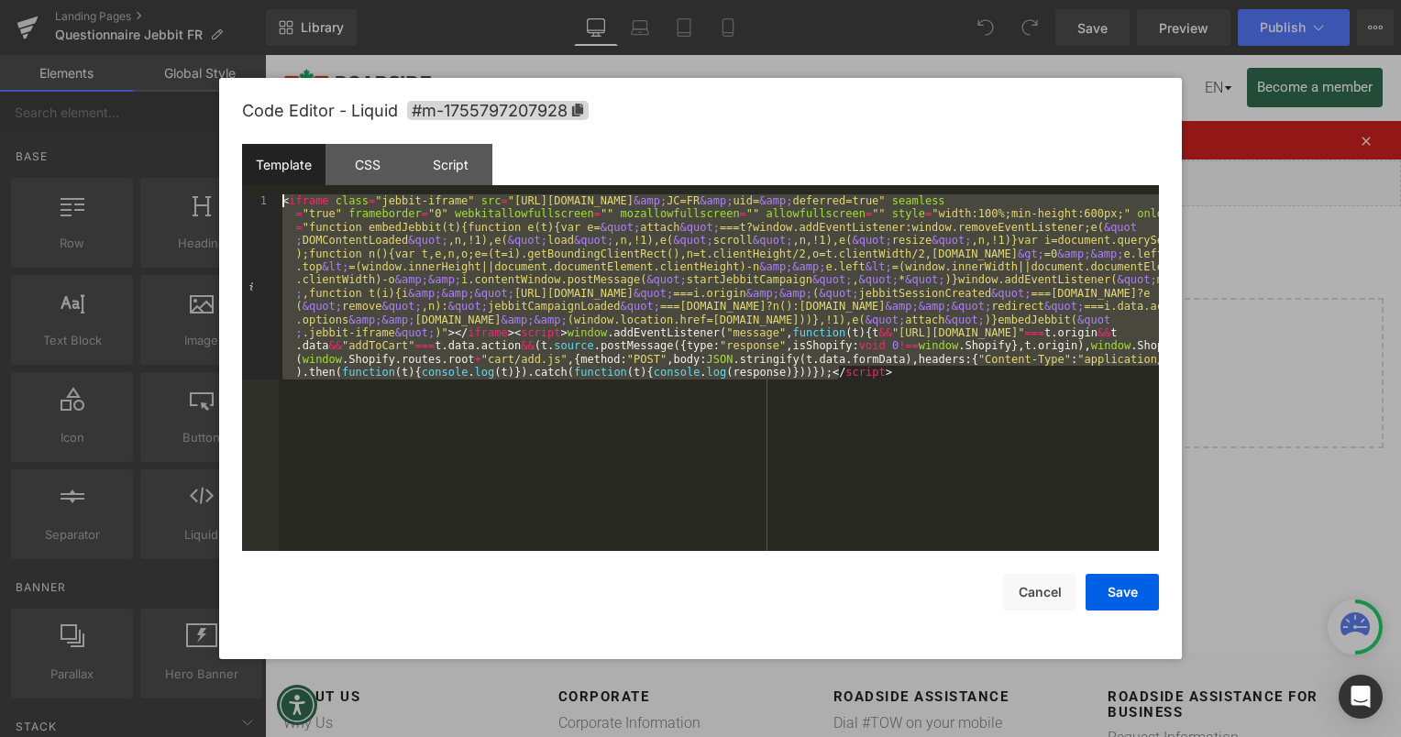
drag, startPoint x: 957, startPoint y: 392, endPoint x: 272, endPoint y: 150, distance: 726.2
click at [272, 150] on div "Template CSS Script Data 1 < iframe class = "jebbit-iframe" src = "https://road…" at bounding box center [700, 347] width 917 height 407
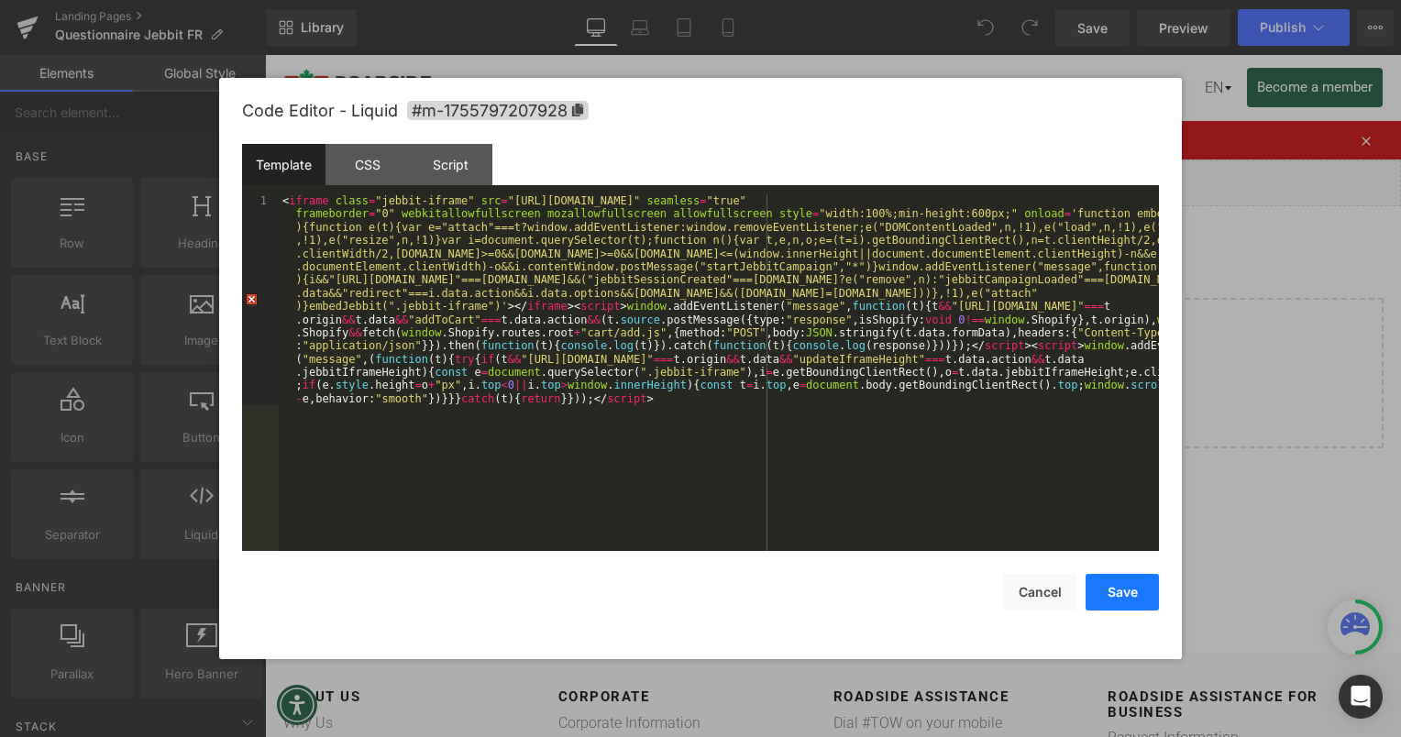
click at [1143, 599] on button "Save" at bounding box center [1122, 592] width 73 height 37
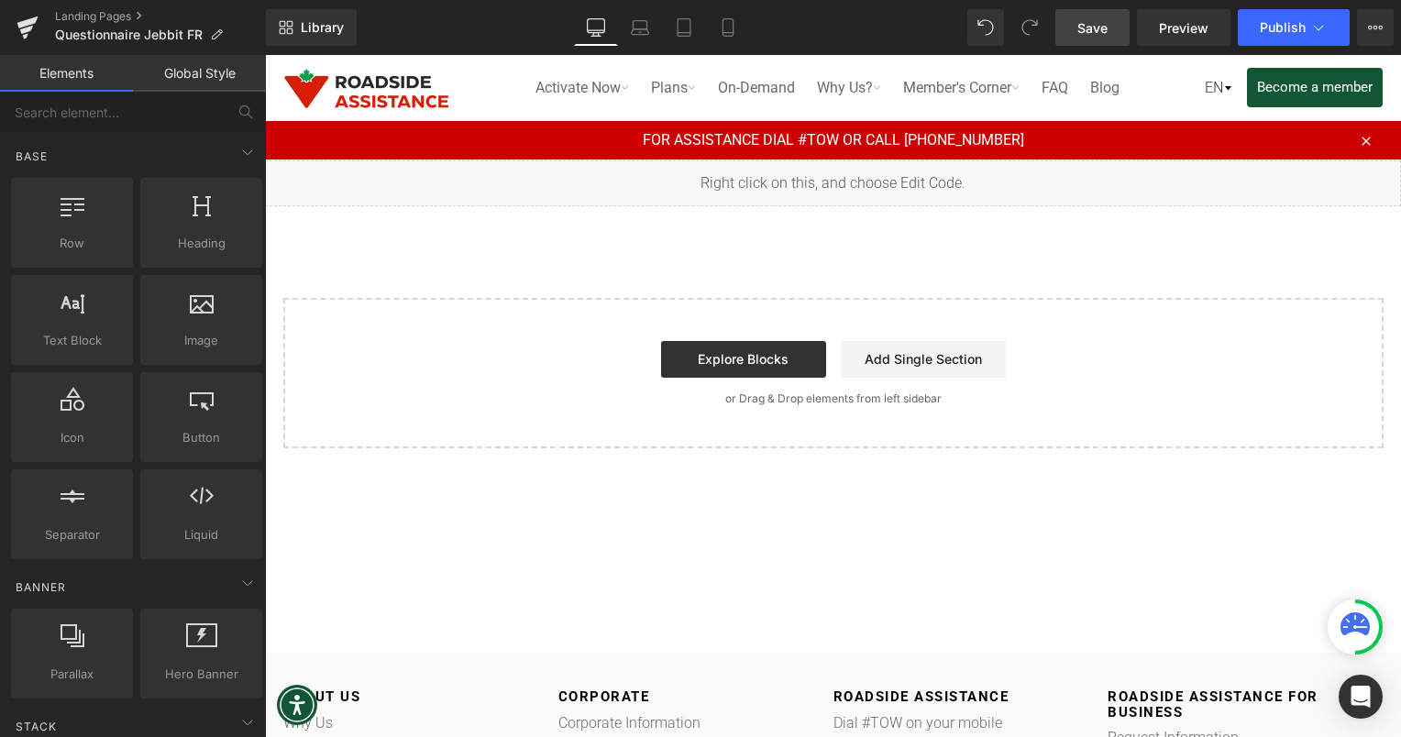
click at [1089, 36] on span "Save" at bounding box center [1092, 27] width 30 height 19
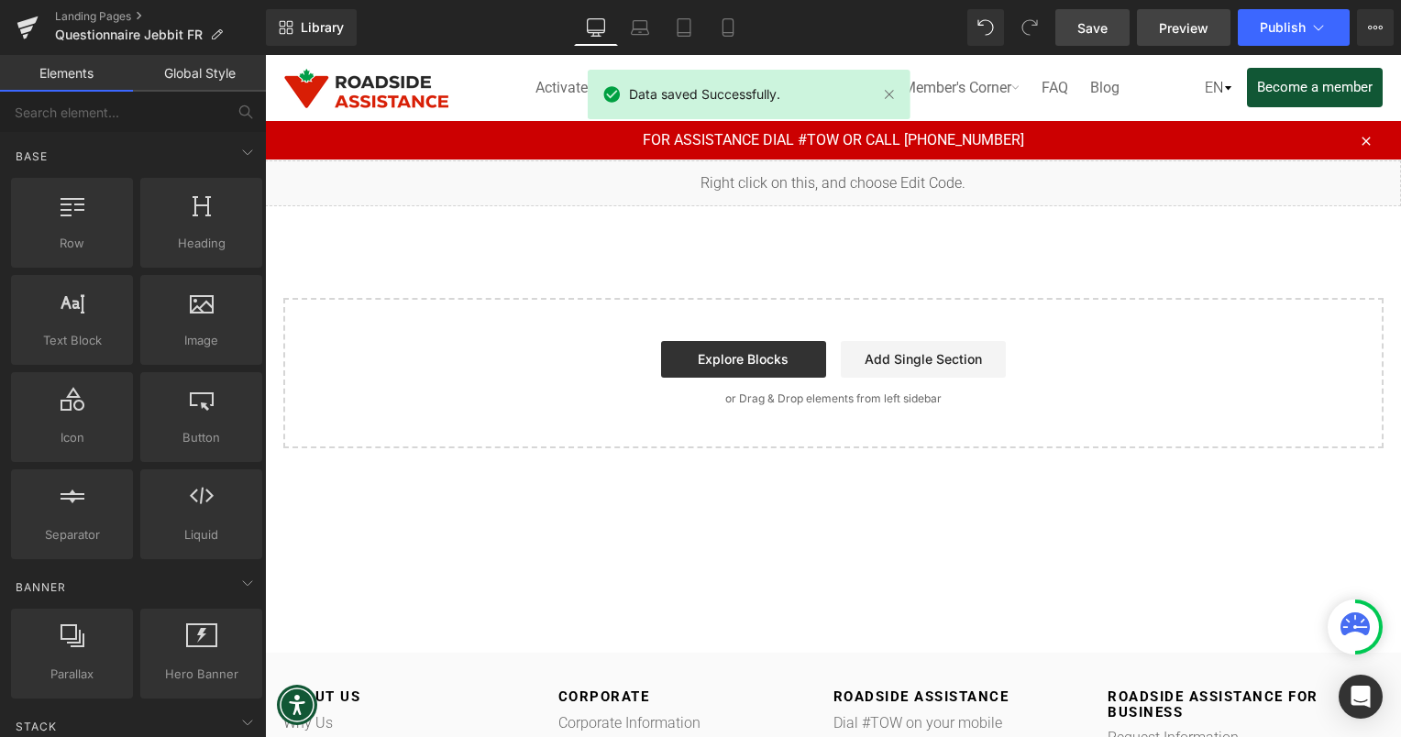
click at [1193, 27] on span "Preview" at bounding box center [1184, 27] width 50 height 19
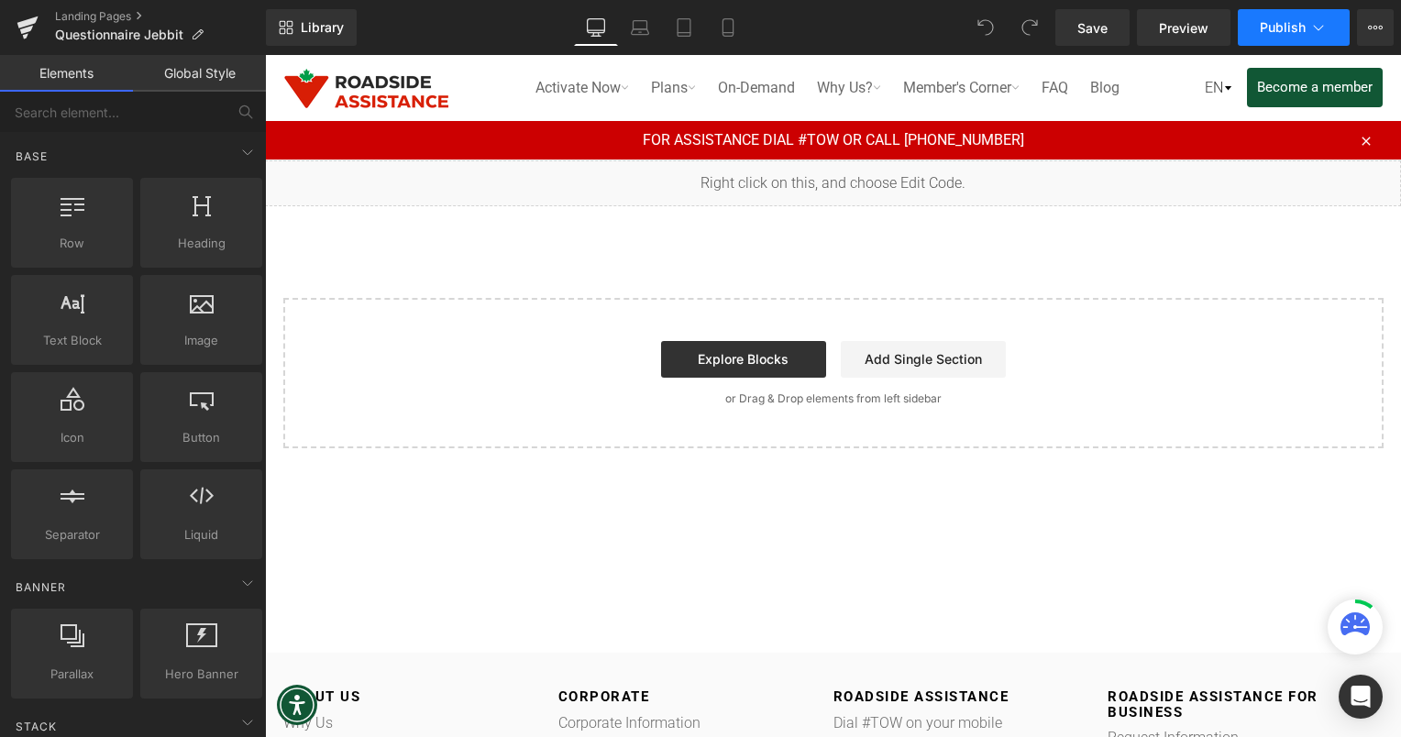
click at [1317, 26] on icon at bounding box center [1318, 27] width 18 height 18
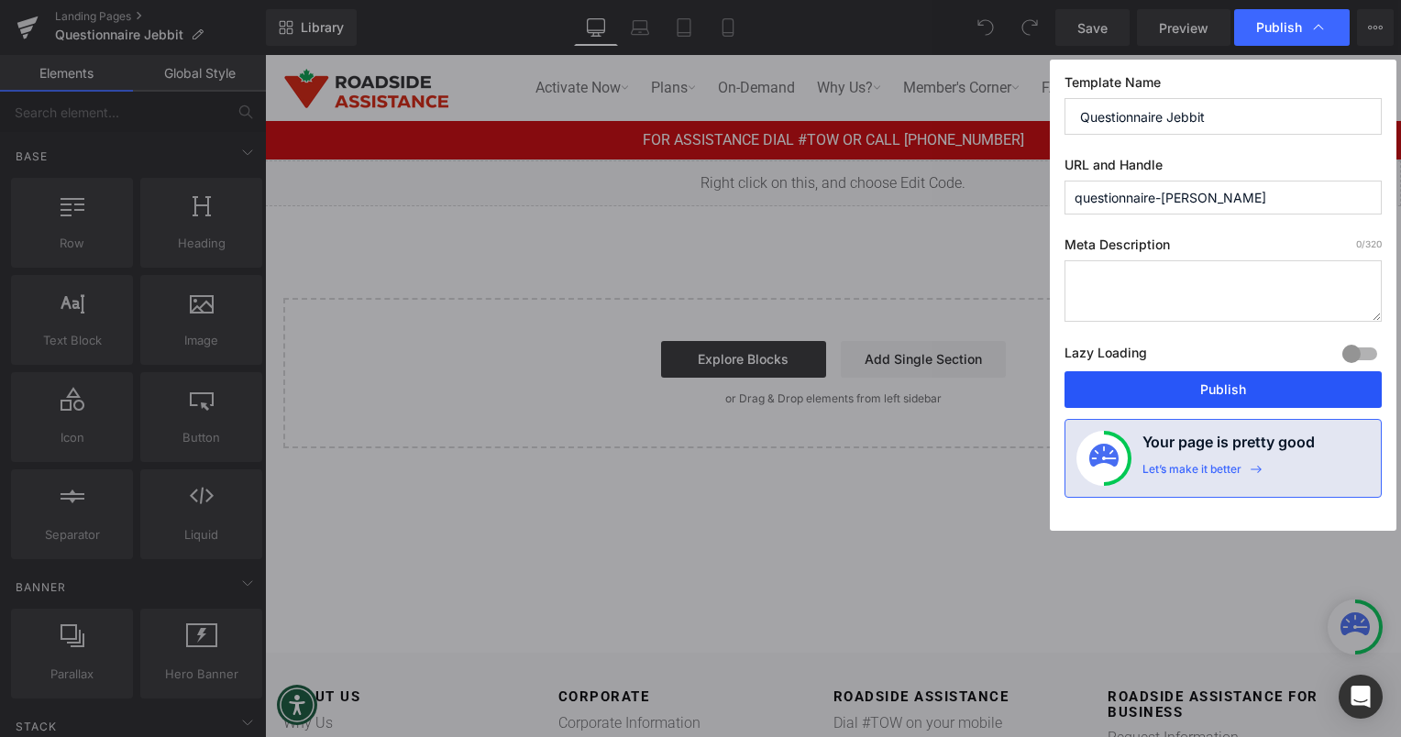
click at [1192, 395] on button "Publish" at bounding box center [1223, 389] width 317 height 37
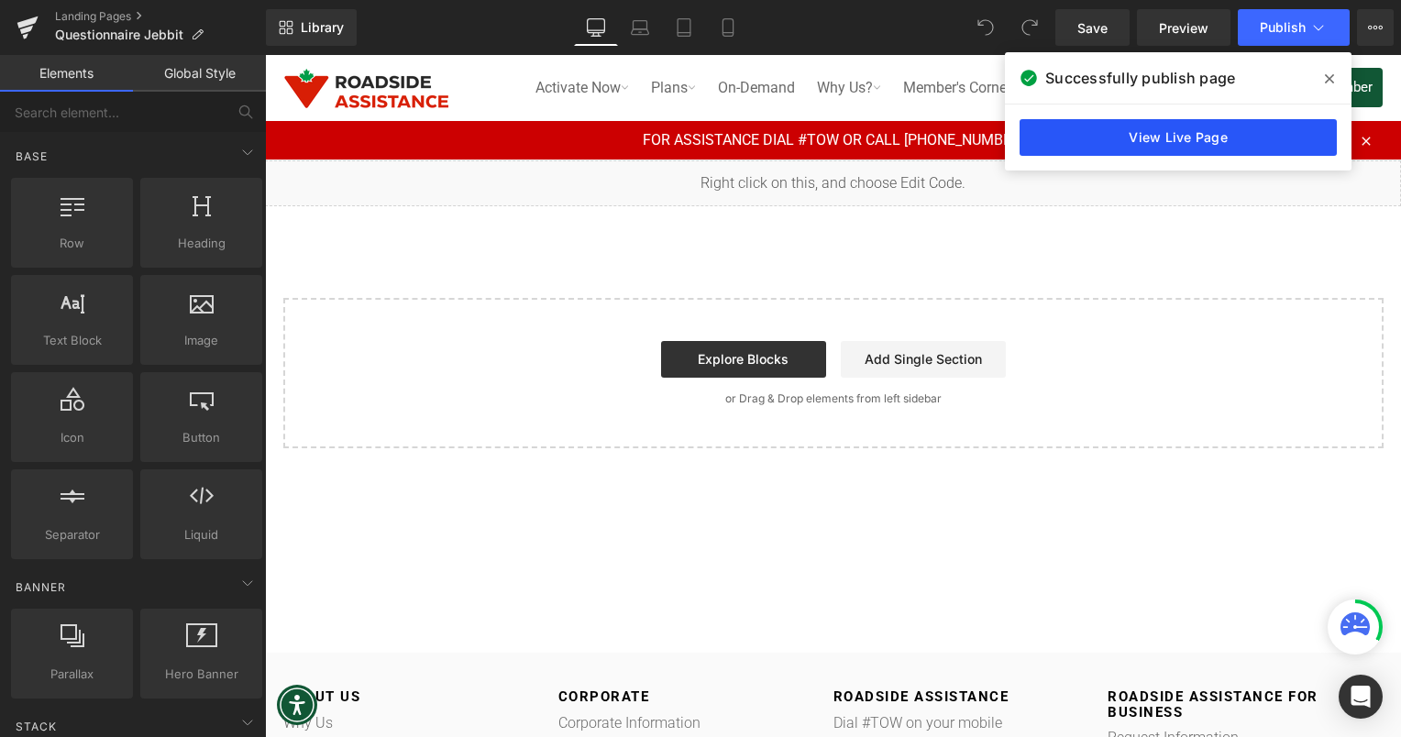
click at [1169, 139] on link "View Live Page" at bounding box center [1178, 137] width 317 height 37
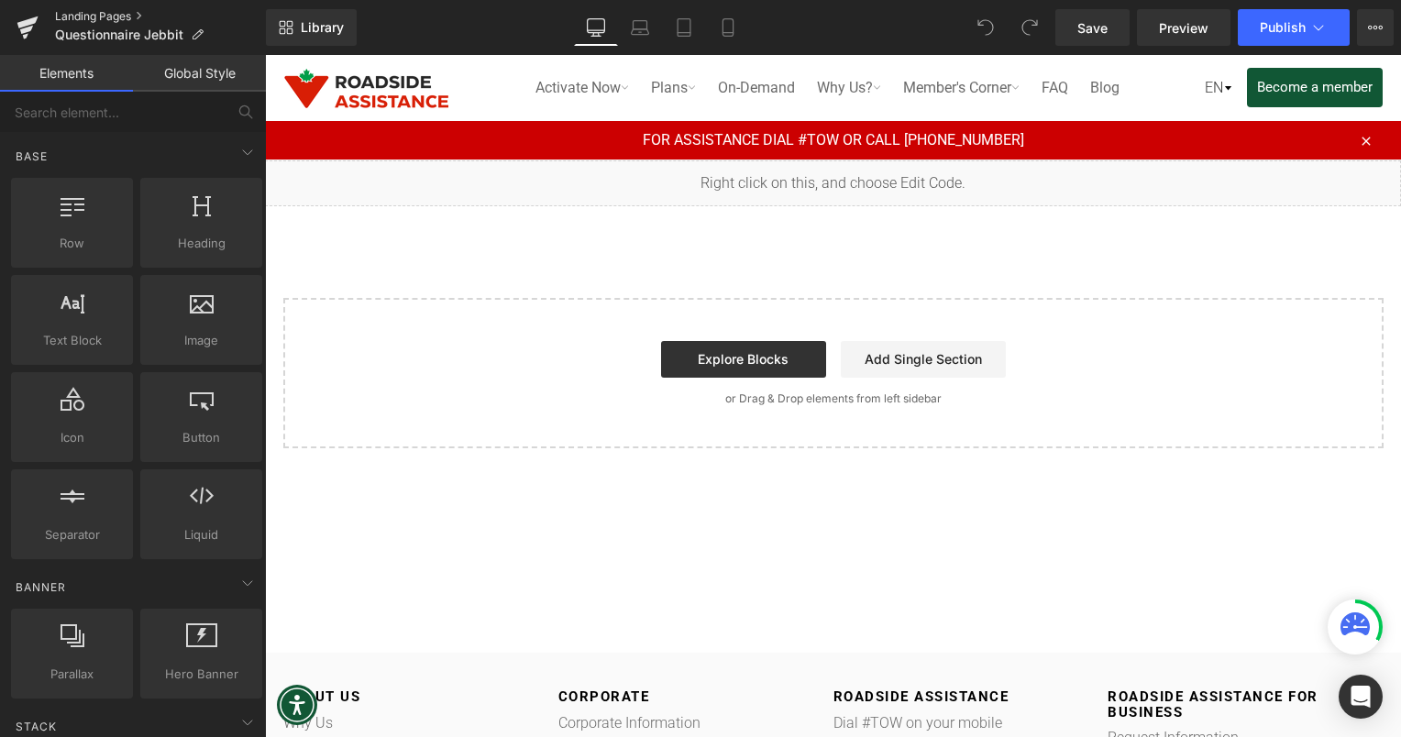
click at [143, 9] on link "Landing Pages" at bounding box center [160, 16] width 211 height 15
click at [1300, 30] on span "Publish" at bounding box center [1283, 27] width 46 height 15
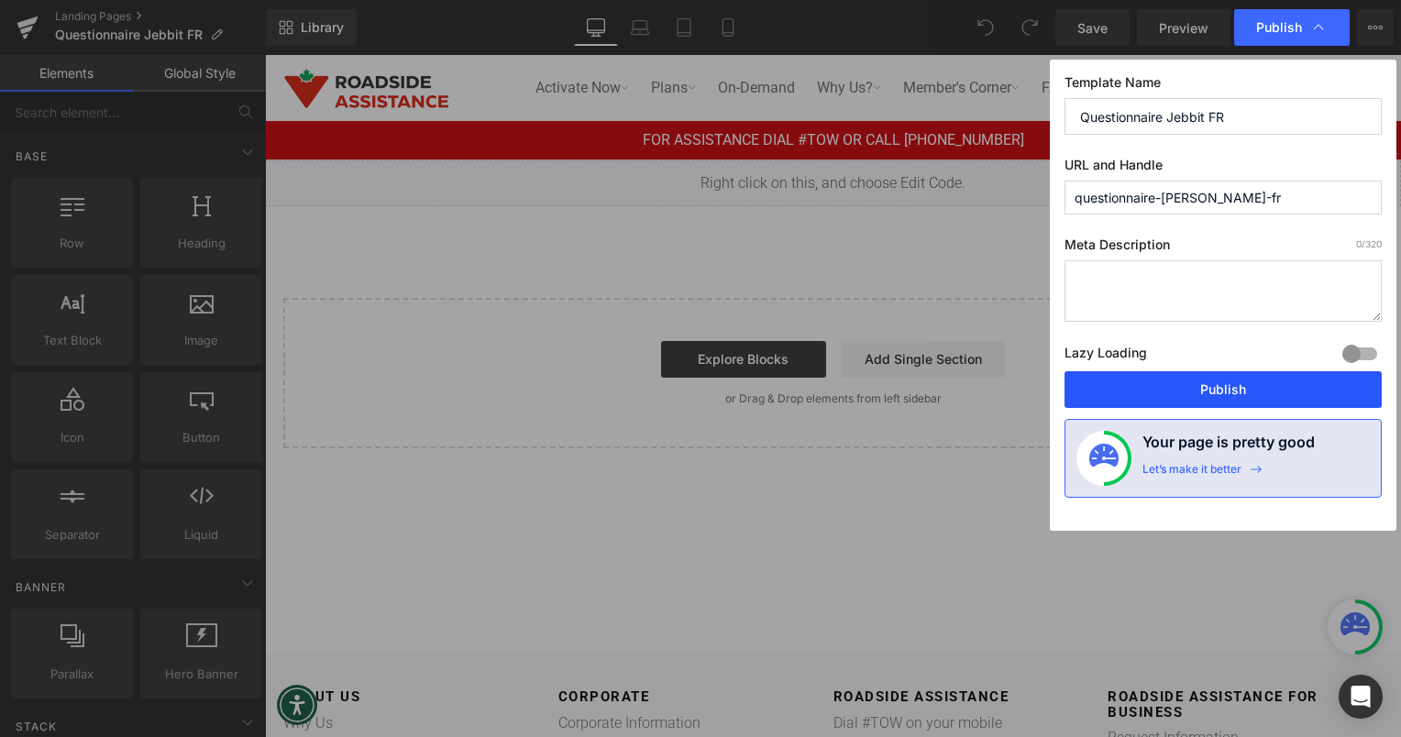
click at [1195, 403] on button "Publish" at bounding box center [1223, 389] width 317 height 37
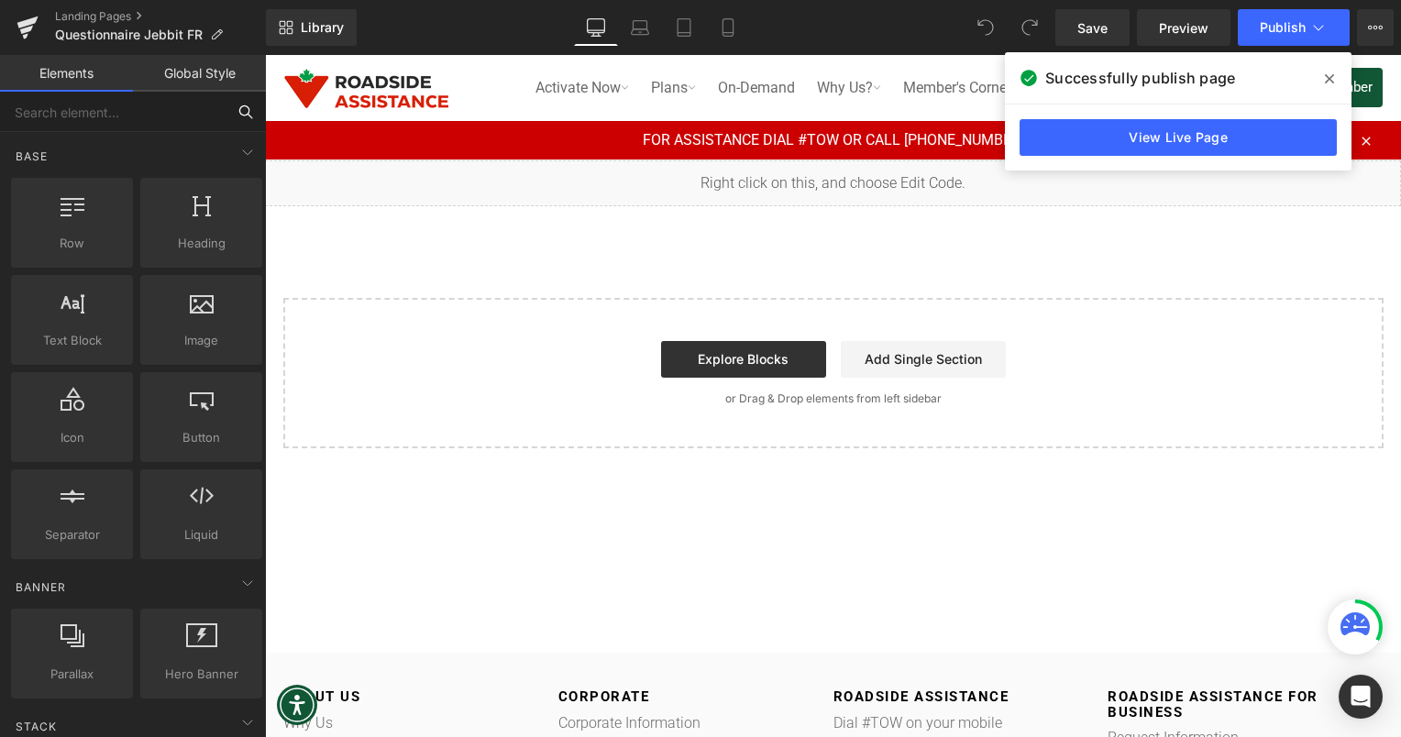
click at [15, 119] on input "text" at bounding box center [113, 112] width 226 height 40
click at [130, 14] on link "Landing Pages" at bounding box center [160, 16] width 211 height 15
